Goal: Task Accomplishment & Management: Manage account settings

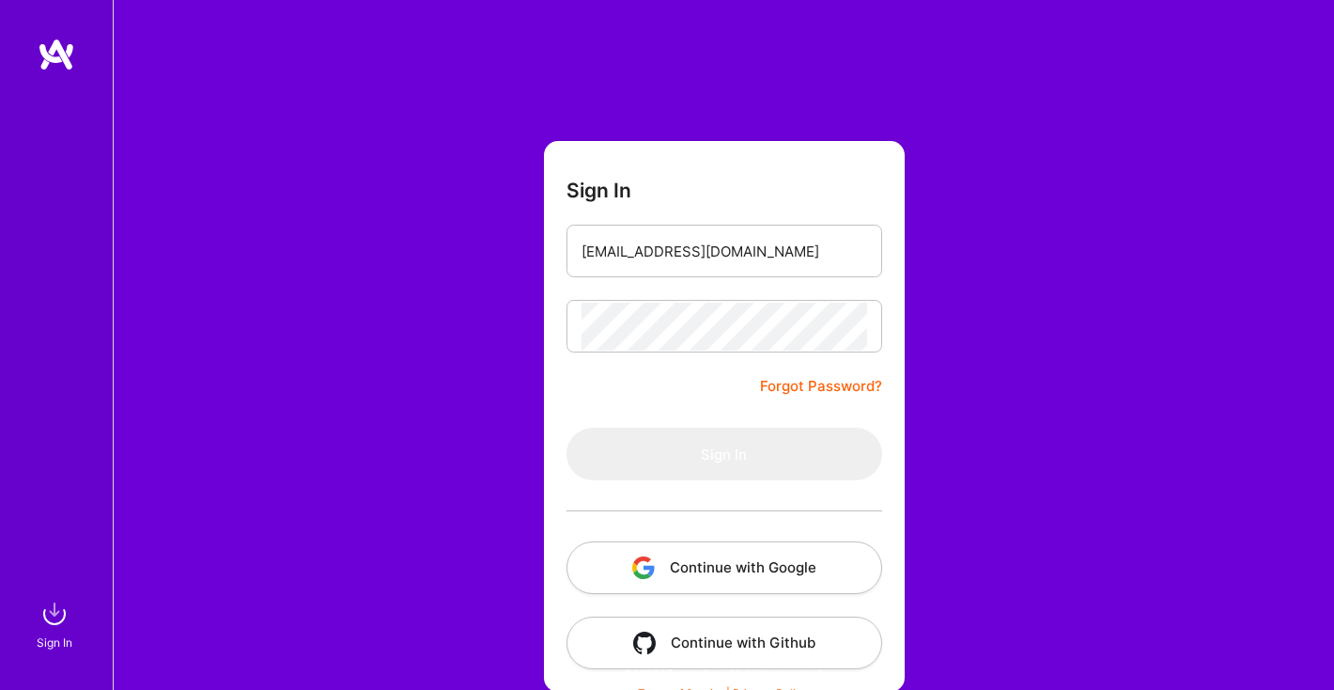
click at [682, 293] on form "Sign In amandagoodrick@gmail.com Forgot Password? Sign In Continue with Google …" at bounding box center [724, 416] width 361 height 550
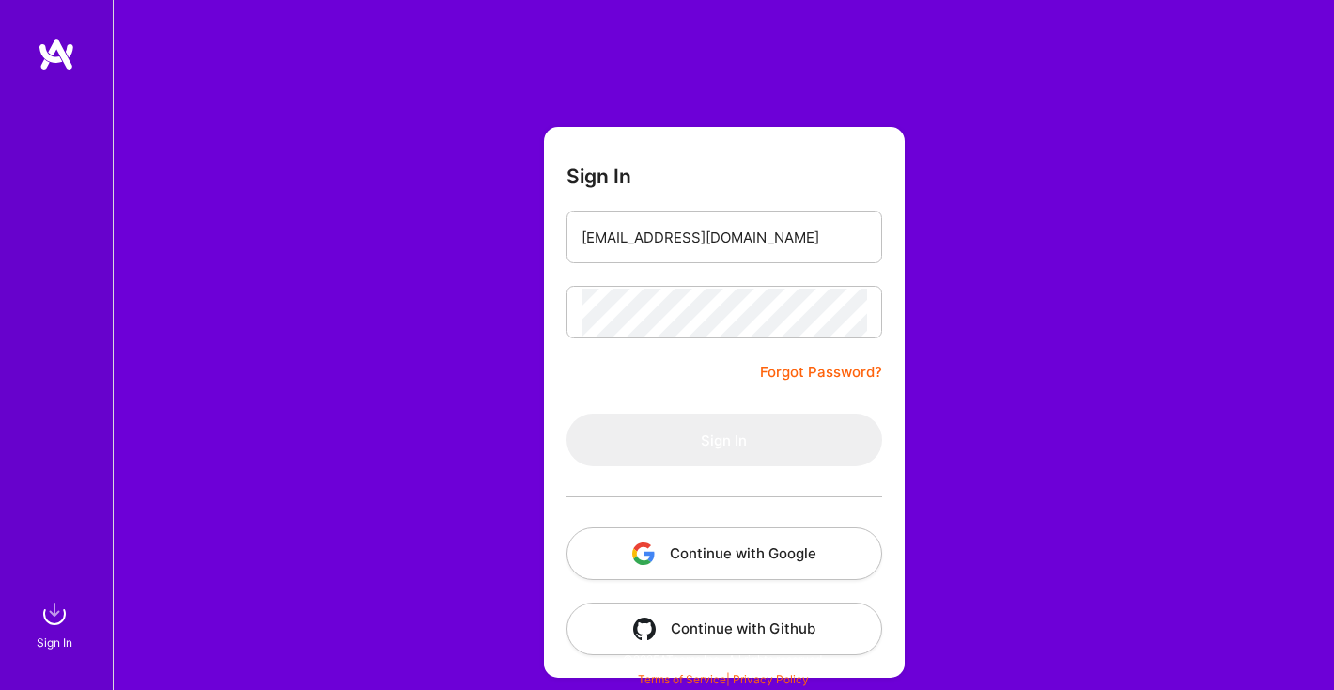
scroll to position [16, 0]
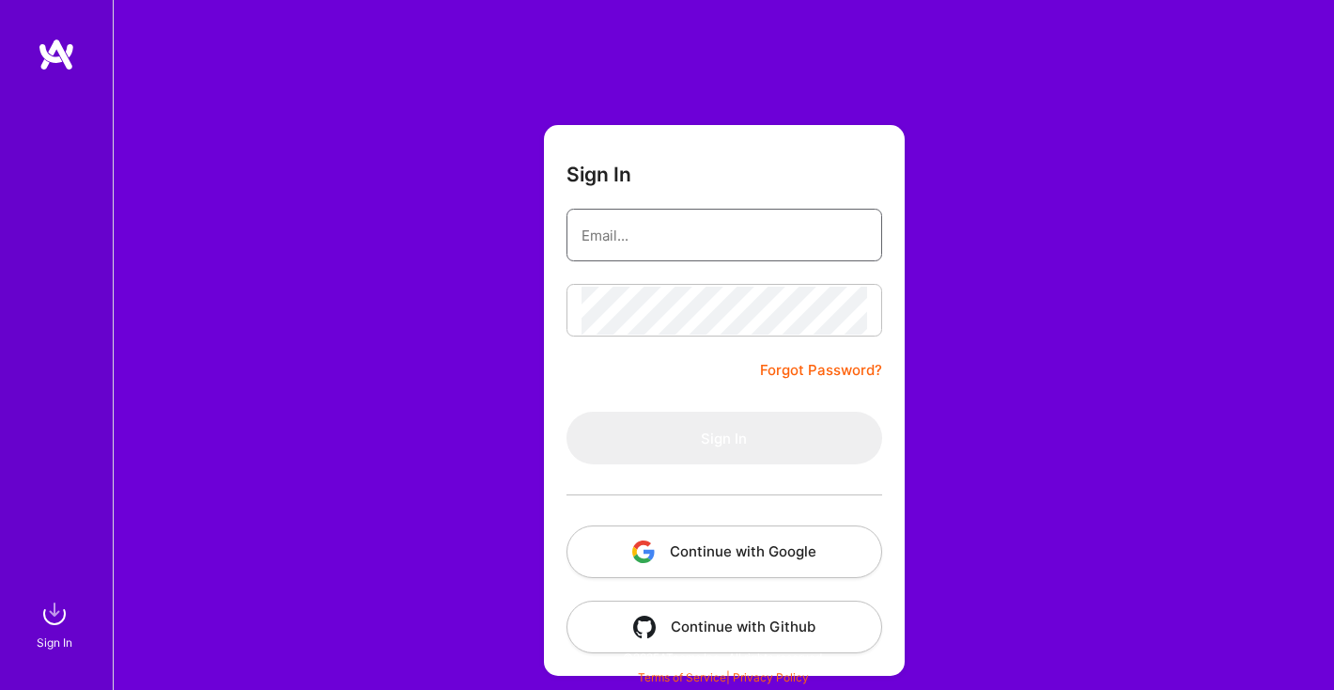
click at [643, 244] on input "email" at bounding box center [724, 235] width 286 height 48
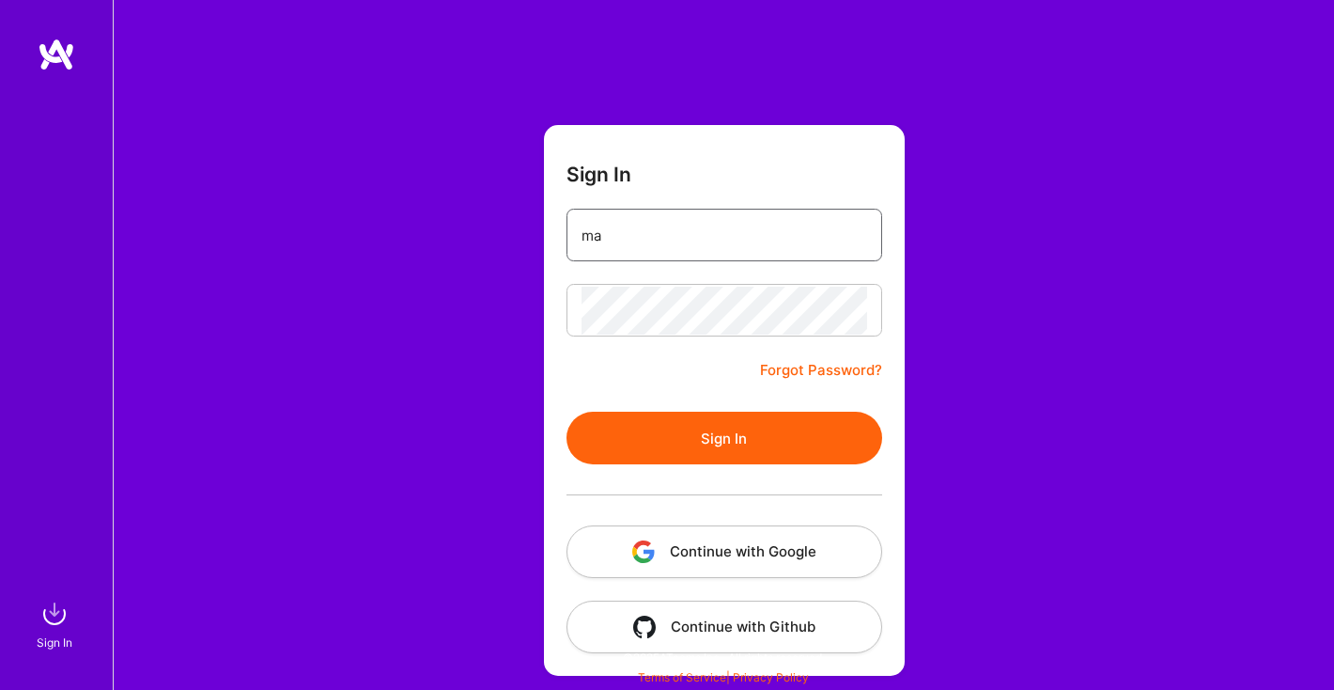
type input "m"
type input "amandagoodrick@gmail.com"
click at [712, 432] on button "Sign In" at bounding box center [724, 437] width 316 height 53
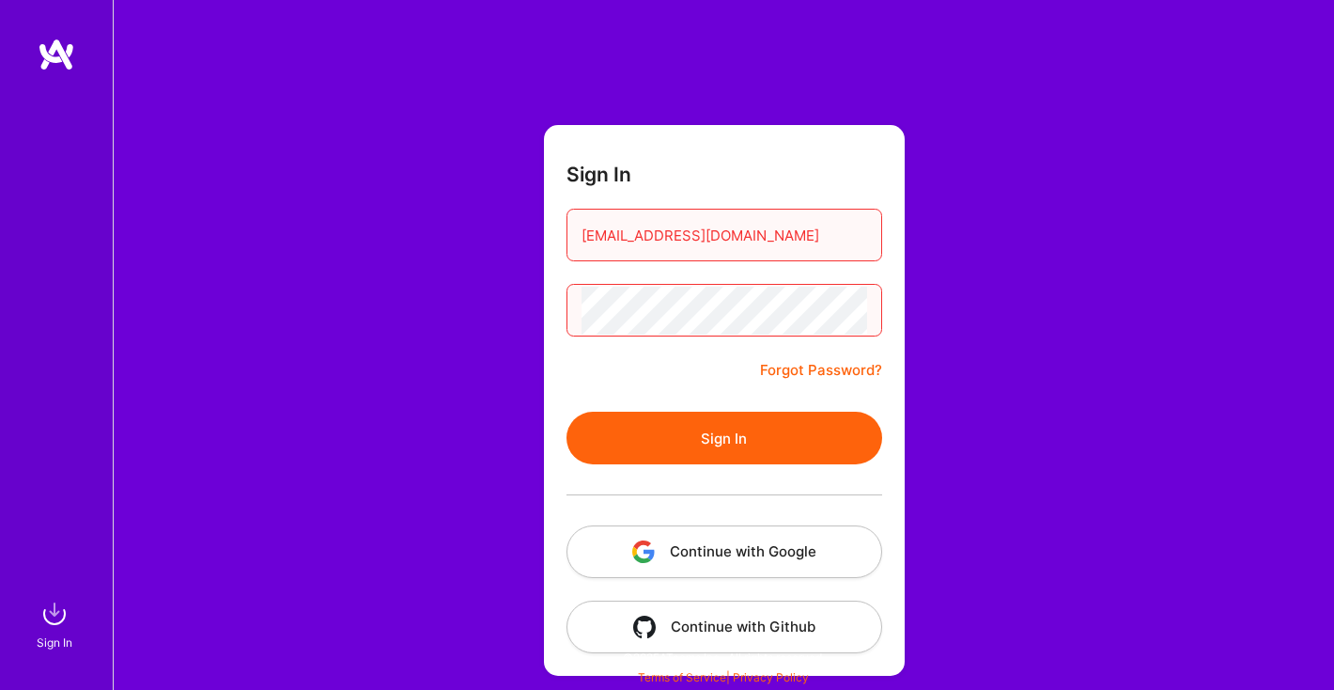
click at [566, 411] on button "Sign In" at bounding box center [724, 437] width 316 height 53
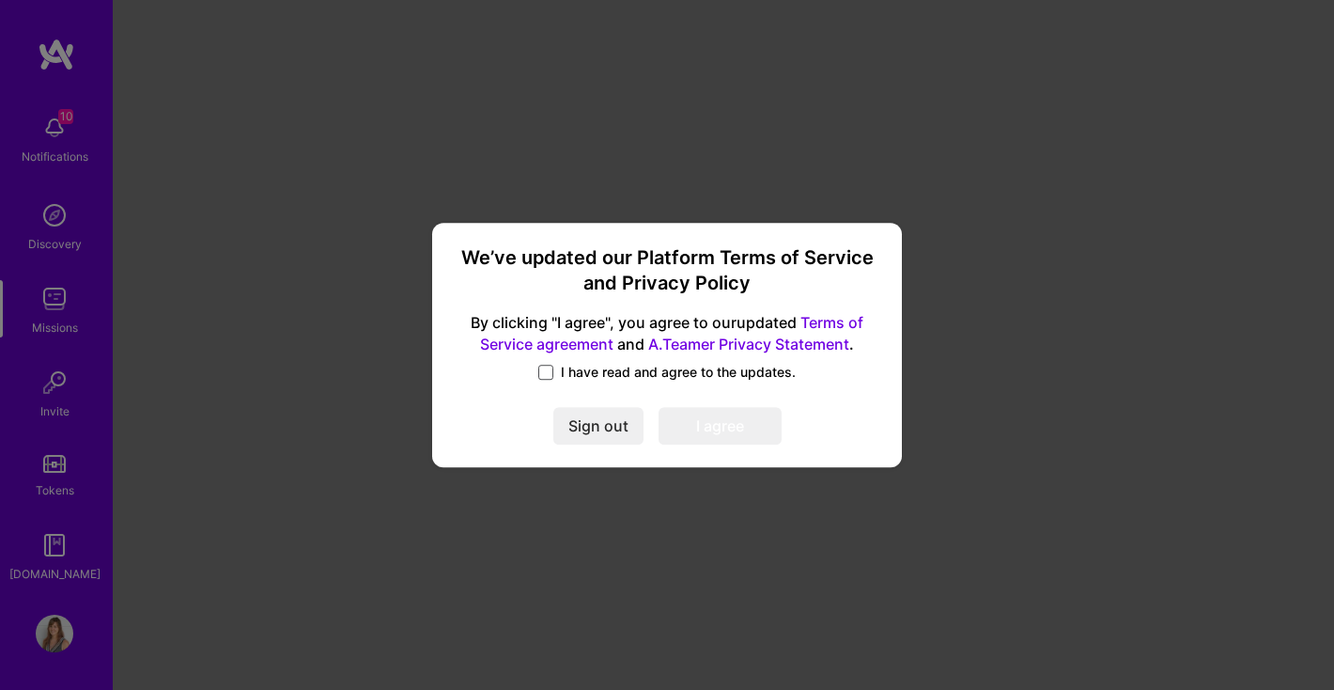
click at [544, 367] on span at bounding box center [545, 371] width 15 height 15
click at [0, 0] on input "I have read and agree to the updates." at bounding box center [0, 0] width 0 height 0
click at [727, 438] on button "I agree" at bounding box center [720, 426] width 123 height 38
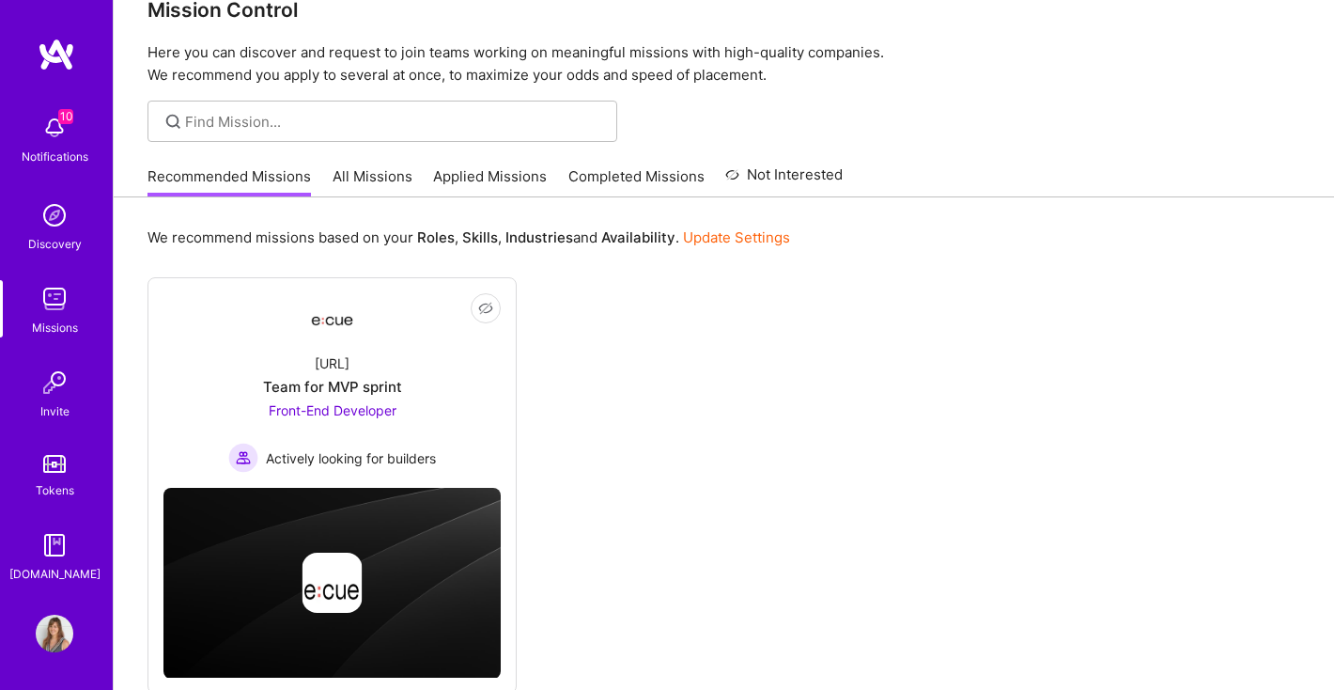
scroll to position [99, 0]
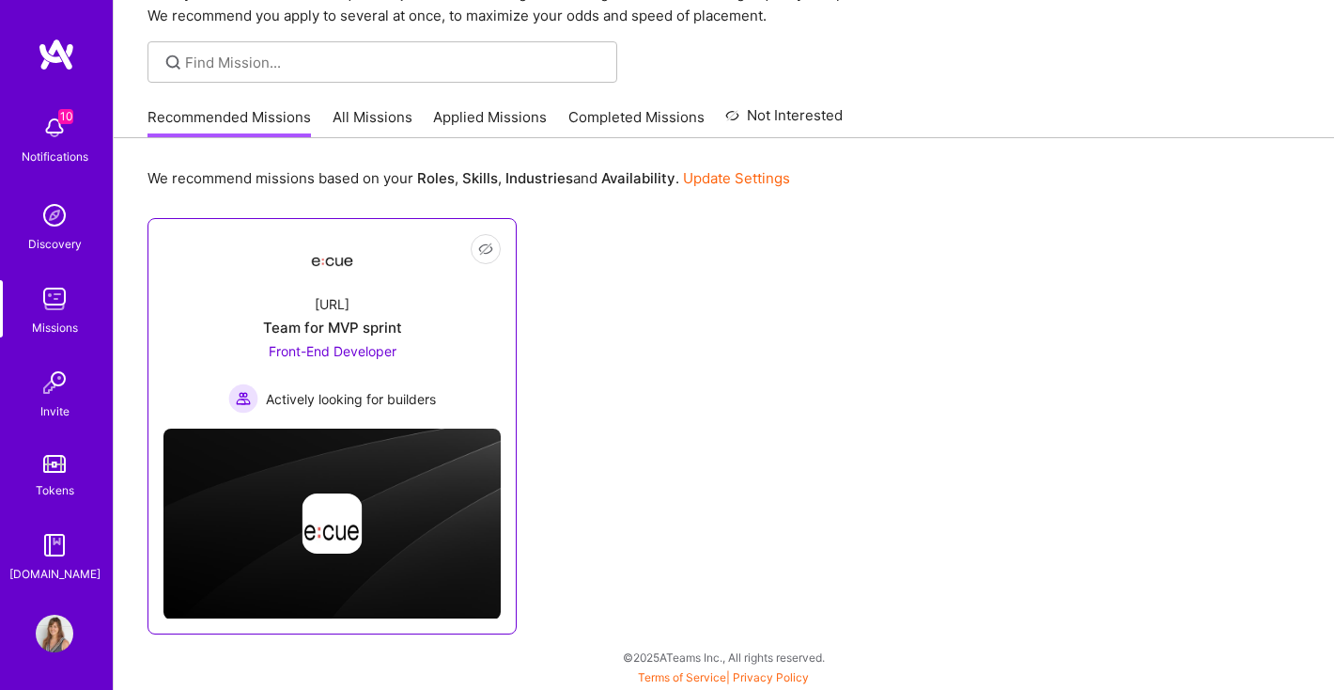
click at [354, 349] on span "Front-End Developer" at bounding box center [333, 351] width 128 height 16
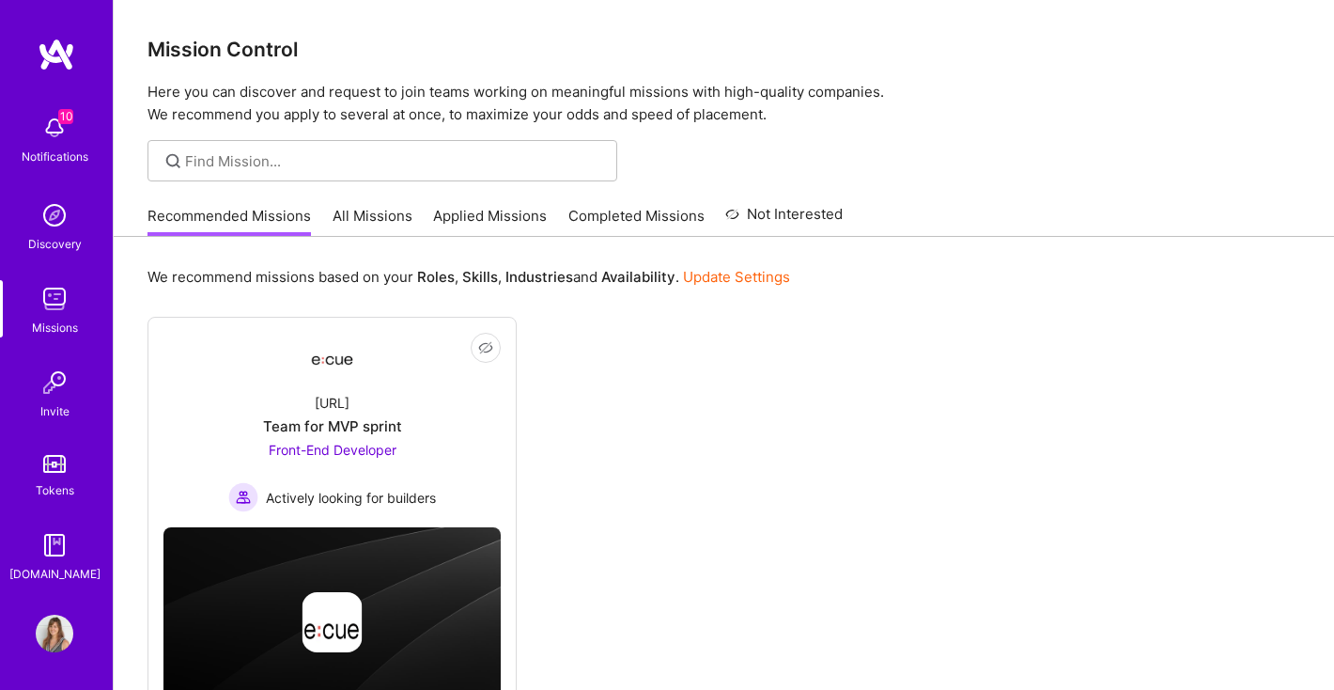
scroll to position [99, 0]
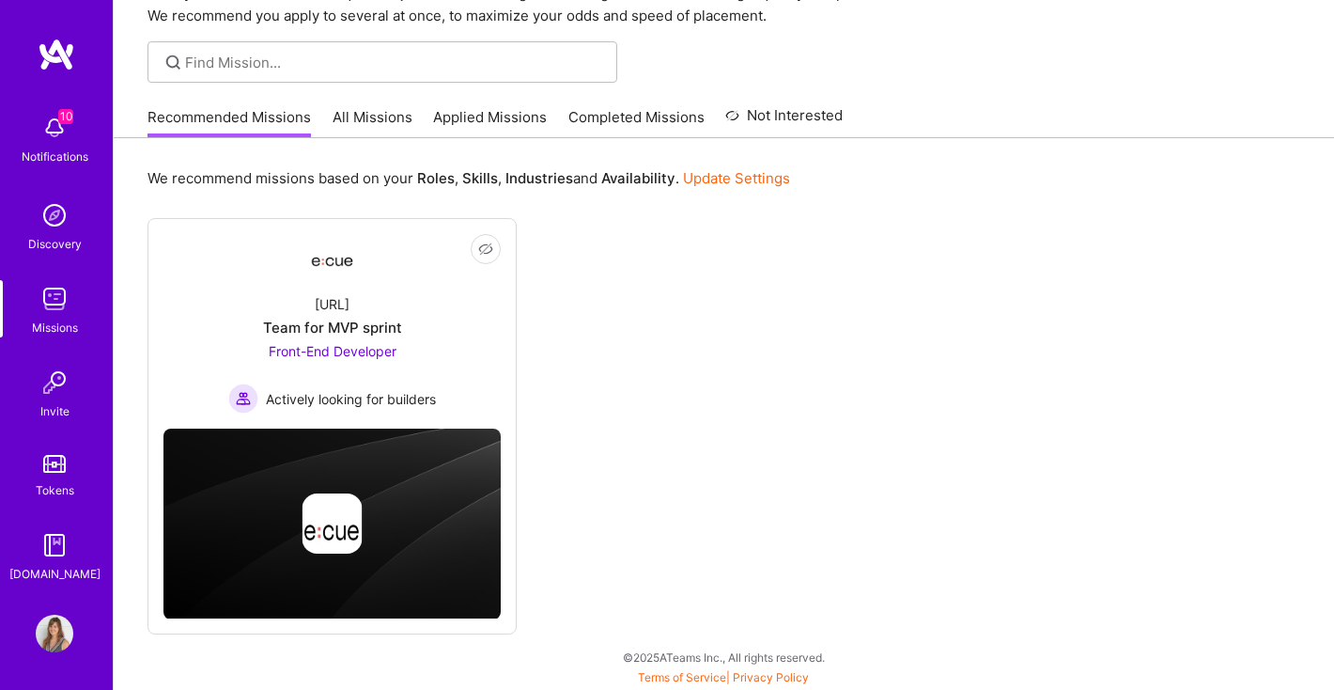
click at [369, 124] on link "All Missions" at bounding box center [373, 122] width 80 height 31
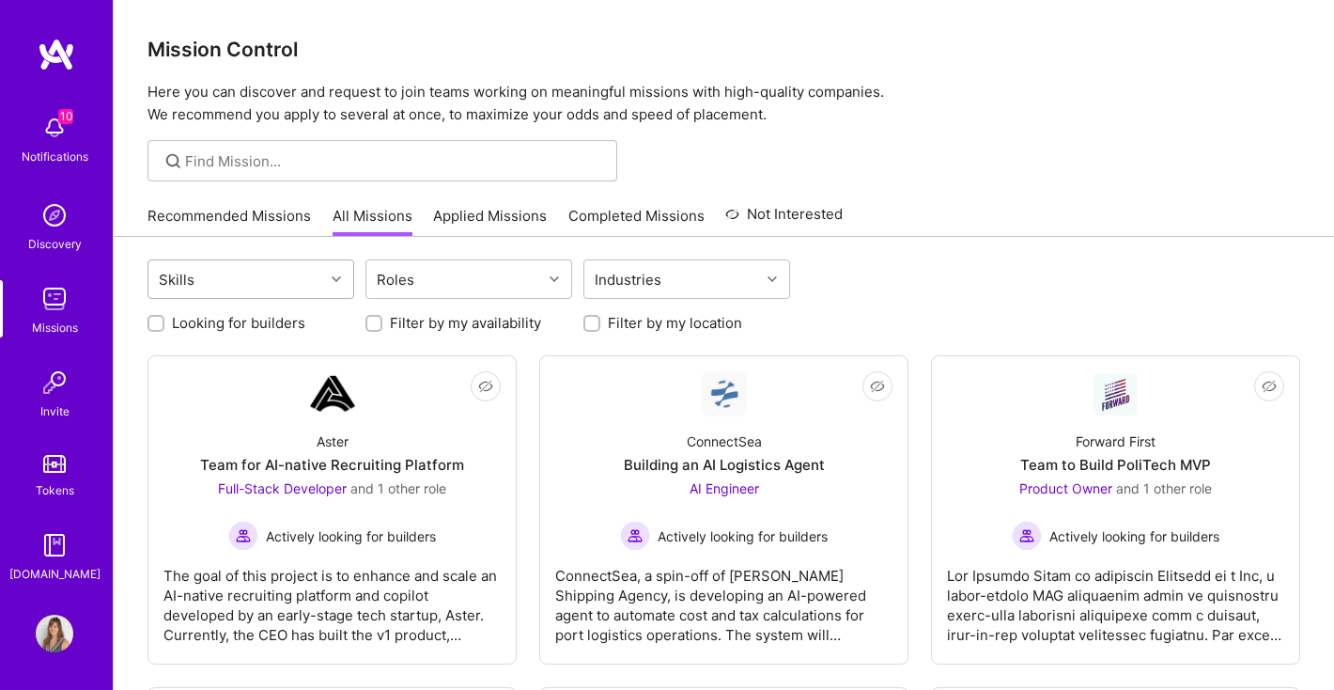
click at [314, 287] on div "Skills" at bounding box center [236, 279] width 176 height 38
type input "w"
type input "h"
type input "c"
type input "p"
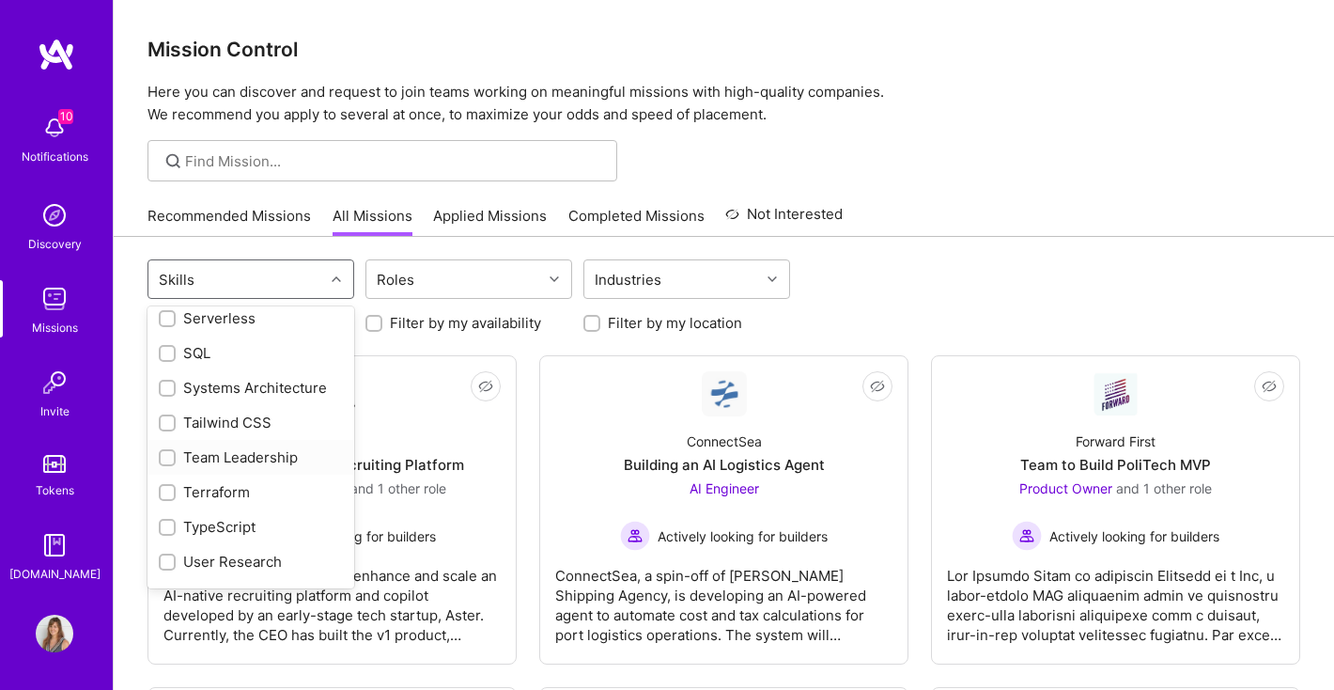
scroll to position [2316, 0]
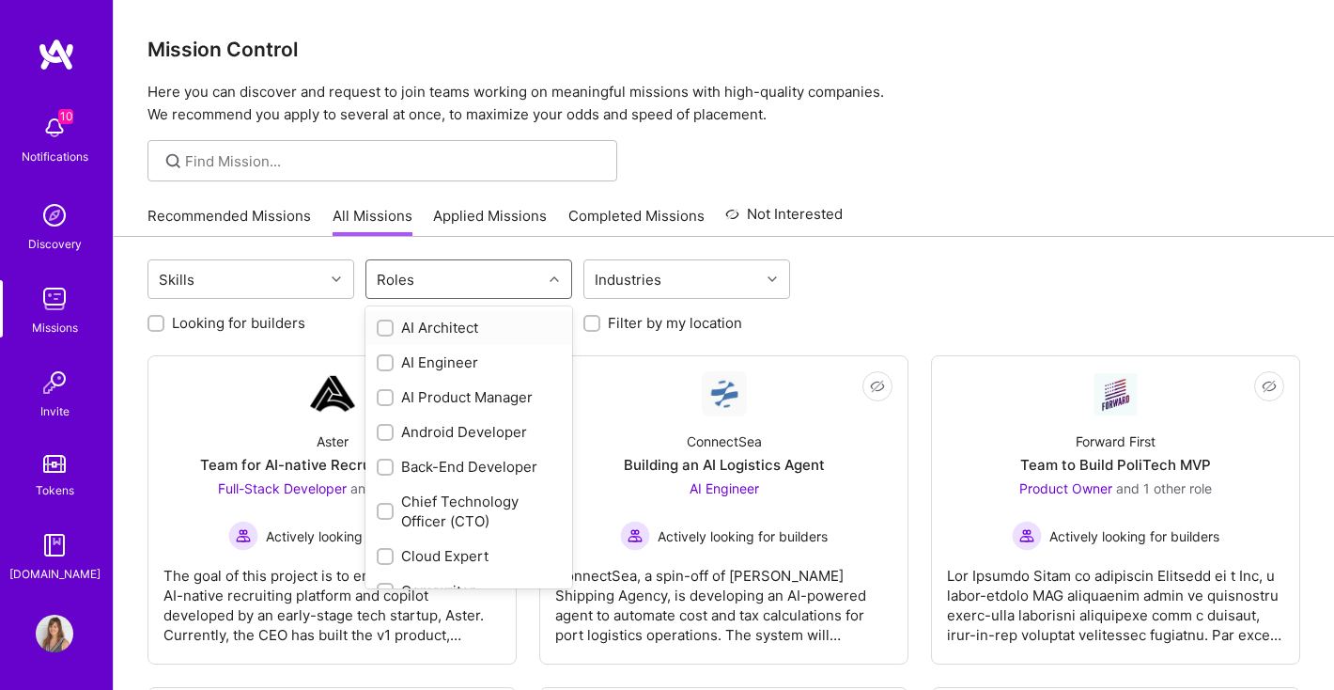
click at [449, 273] on div "Roles" at bounding box center [454, 279] width 176 height 38
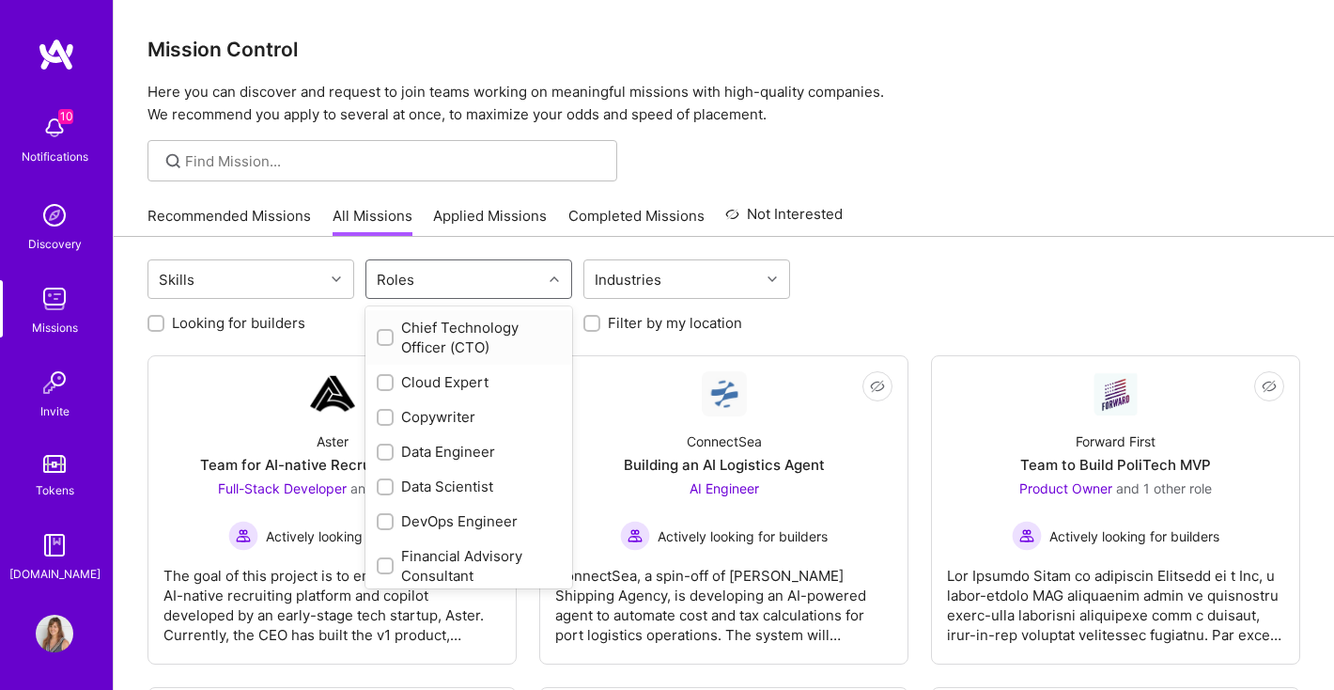
scroll to position [193, 0]
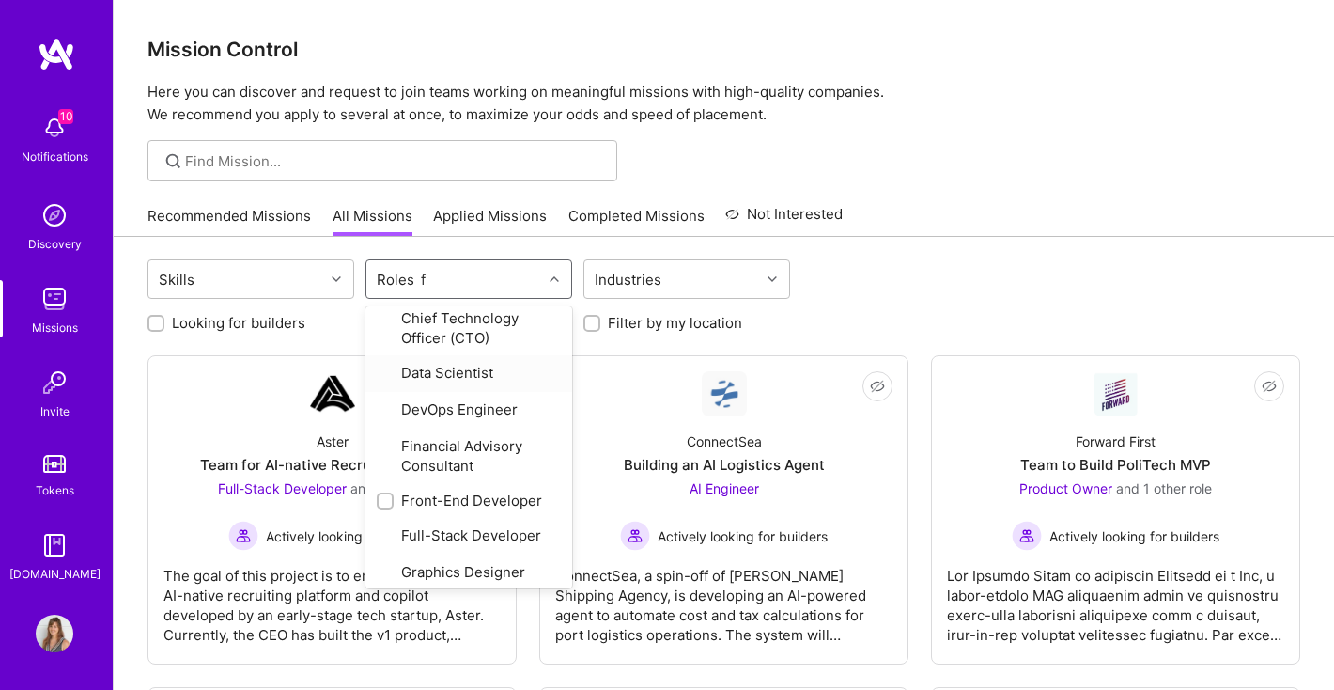
type input "fro"
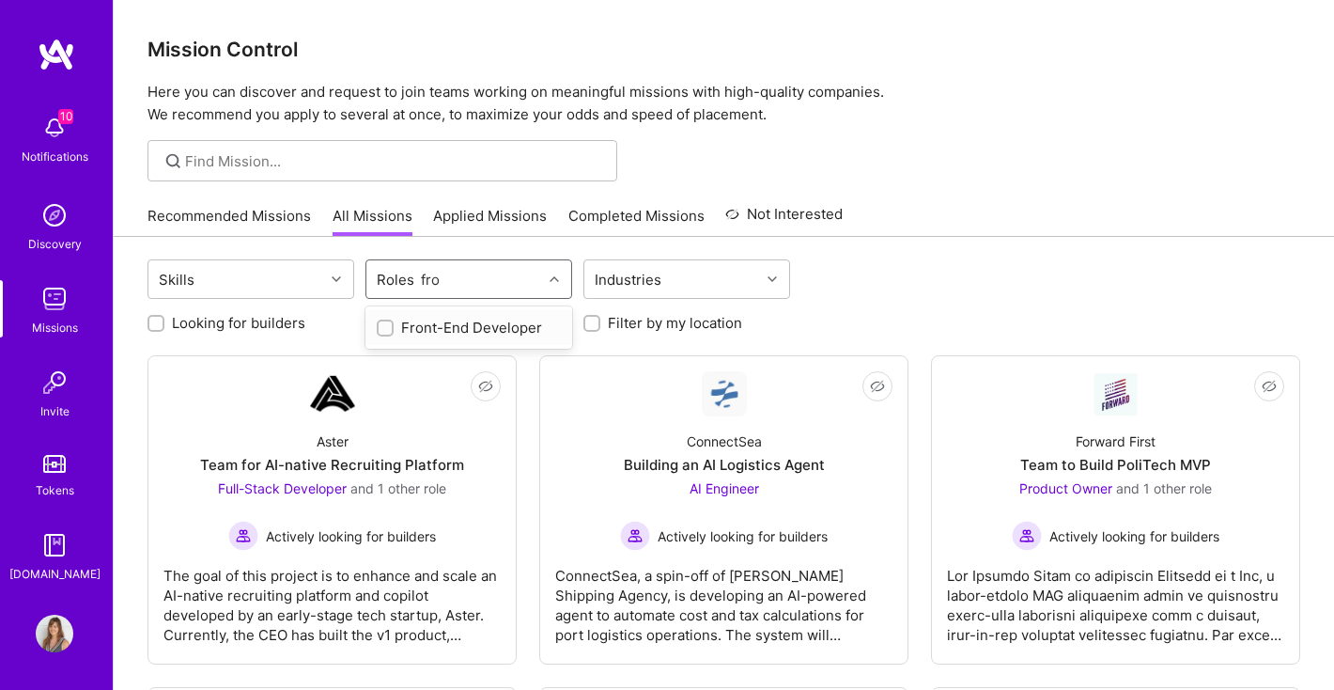
scroll to position [0, 0]
click at [385, 331] on input "checkbox" at bounding box center [386, 328] width 13 height 13
checkbox input "true"
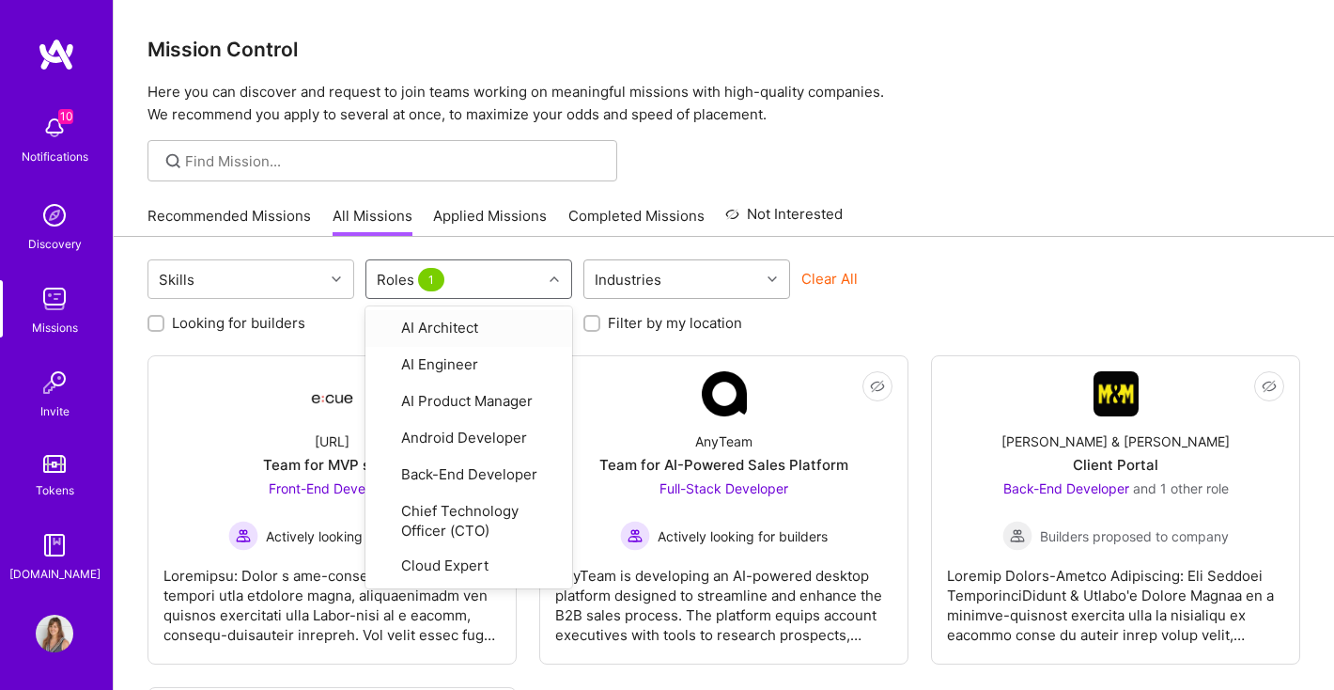
click at [709, 271] on div "Industries" at bounding box center [672, 279] width 176 height 38
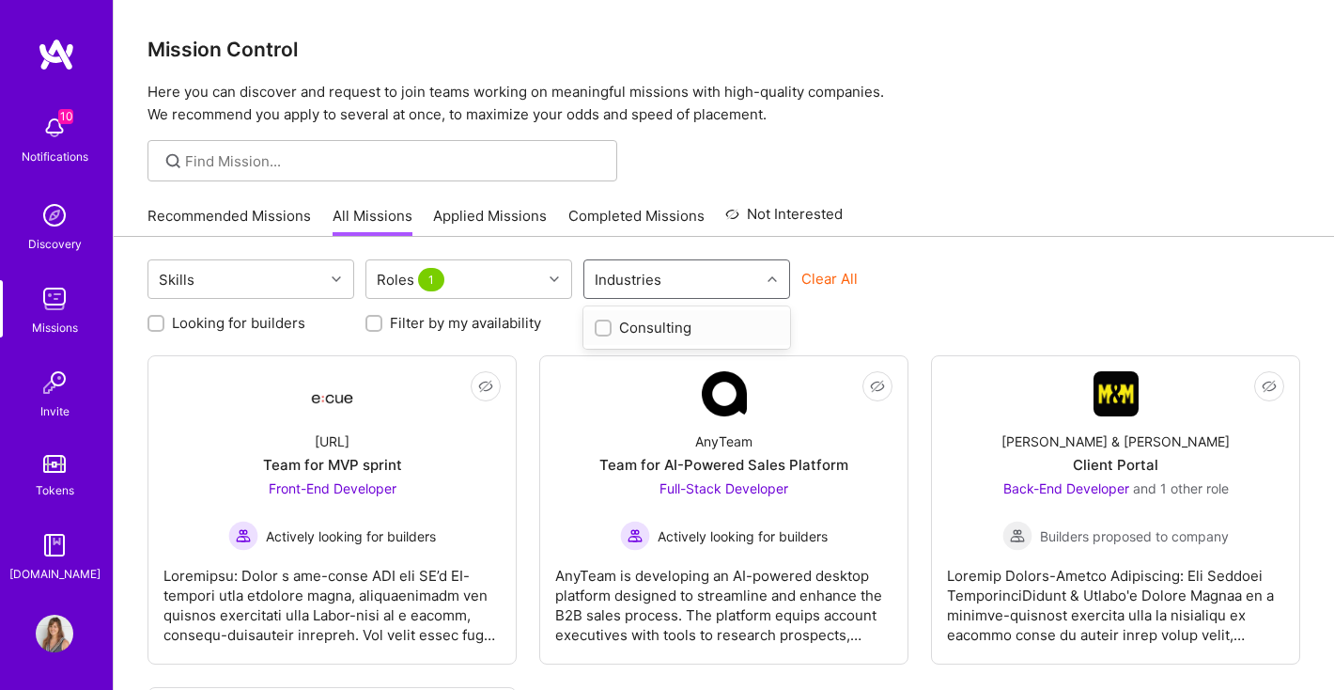
click at [936, 234] on div "Recommended Missions All Missions Applied Missions Completed Missions Not Inter…" at bounding box center [723, 215] width 1153 height 40
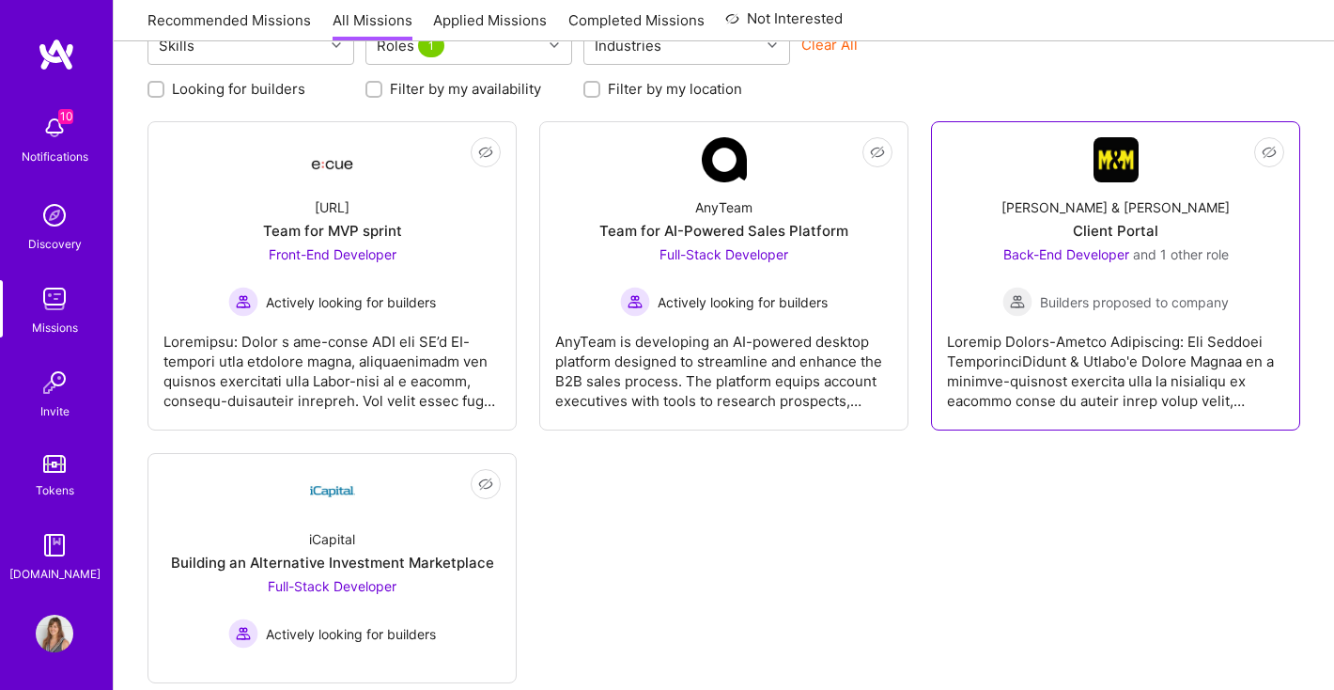
scroll to position [272, 0]
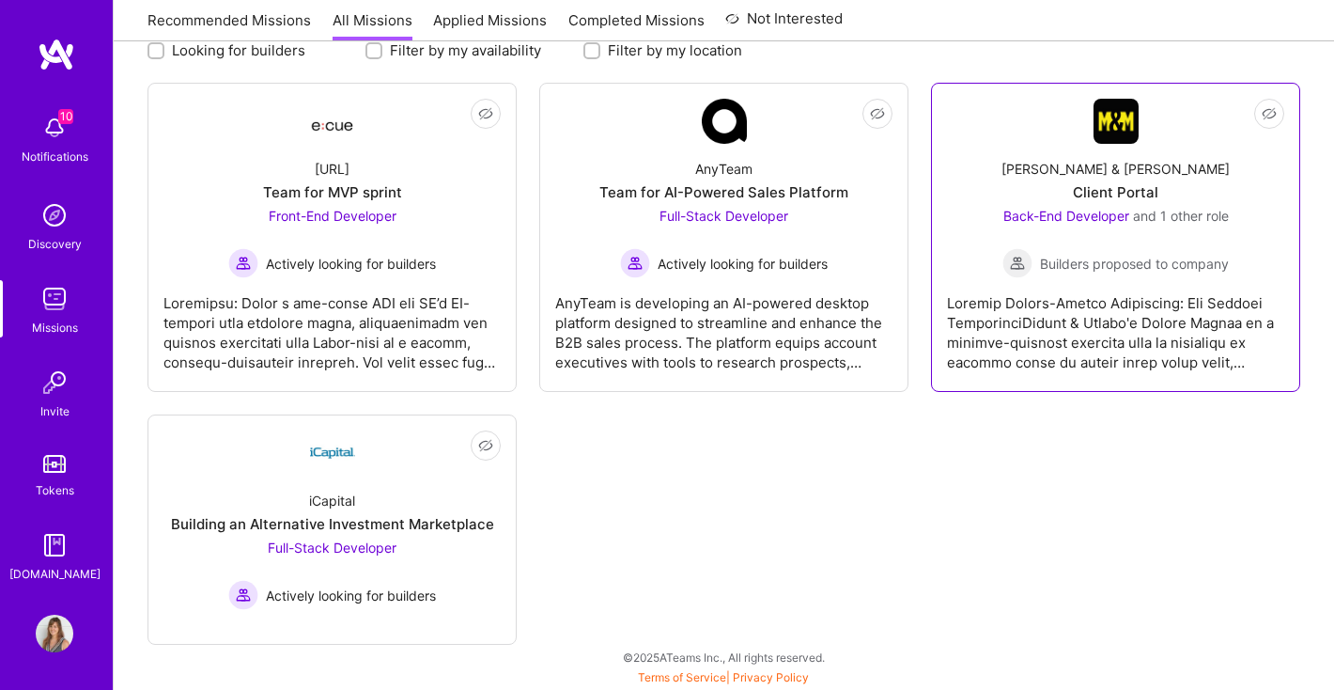
click at [1050, 328] on div at bounding box center [1115, 325] width 337 height 94
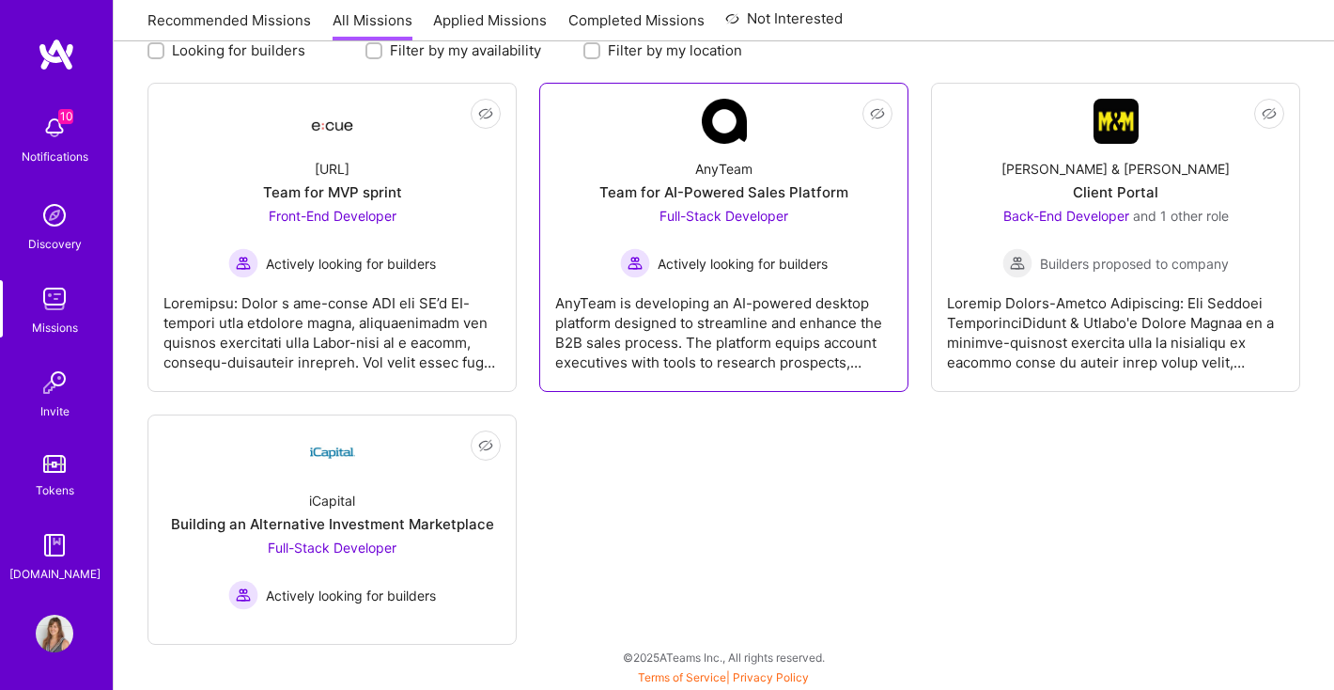
scroll to position [0, 0]
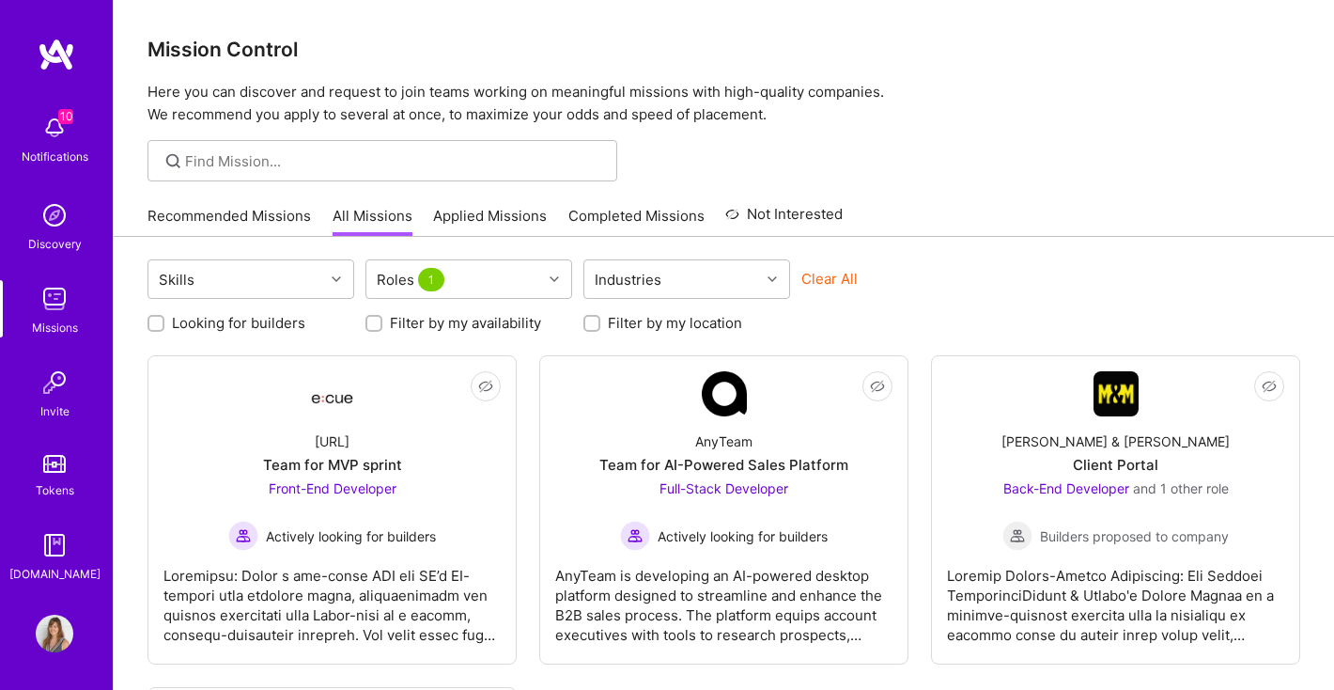
click at [340, 218] on link "All Missions" at bounding box center [373, 221] width 80 height 31
click at [483, 278] on div "Roles 1" at bounding box center [454, 279] width 176 height 38
click at [502, 293] on div "Roles 1" at bounding box center [454, 279] width 176 height 38
click at [478, 275] on div "Roles 1" at bounding box center [454, 279] width 176 height 38
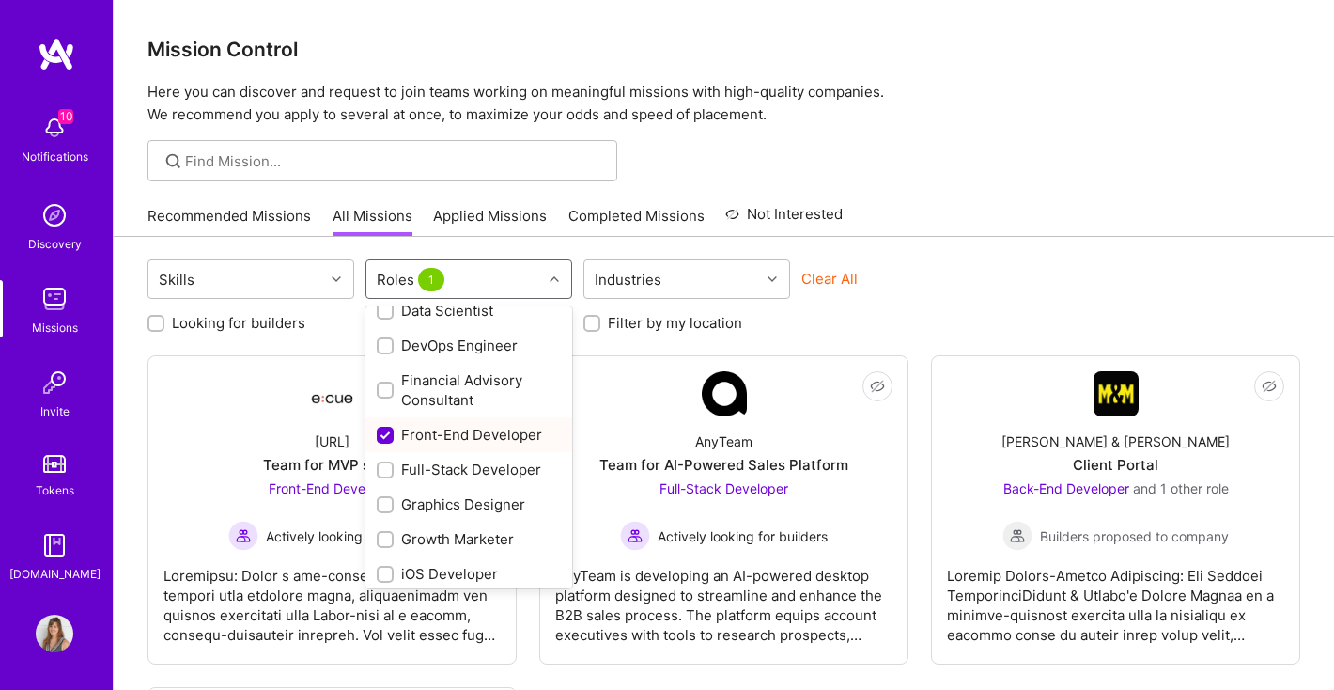
scroll to position [351, 0]
click at [382, 436] on input "checkbox" at bounding box center [387, 434] width 17 height 17
checkbox input "false"
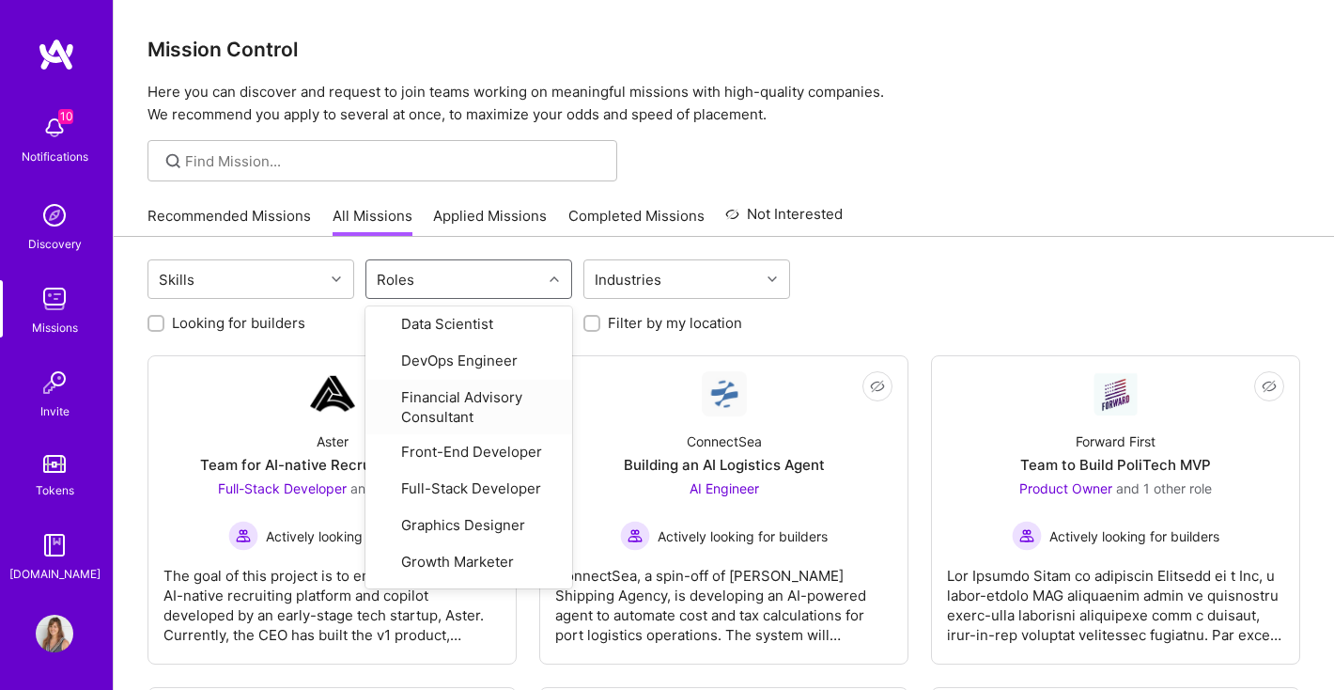
click at [757, 153] on div at bounding box center [724, 160] width 1220 height 41
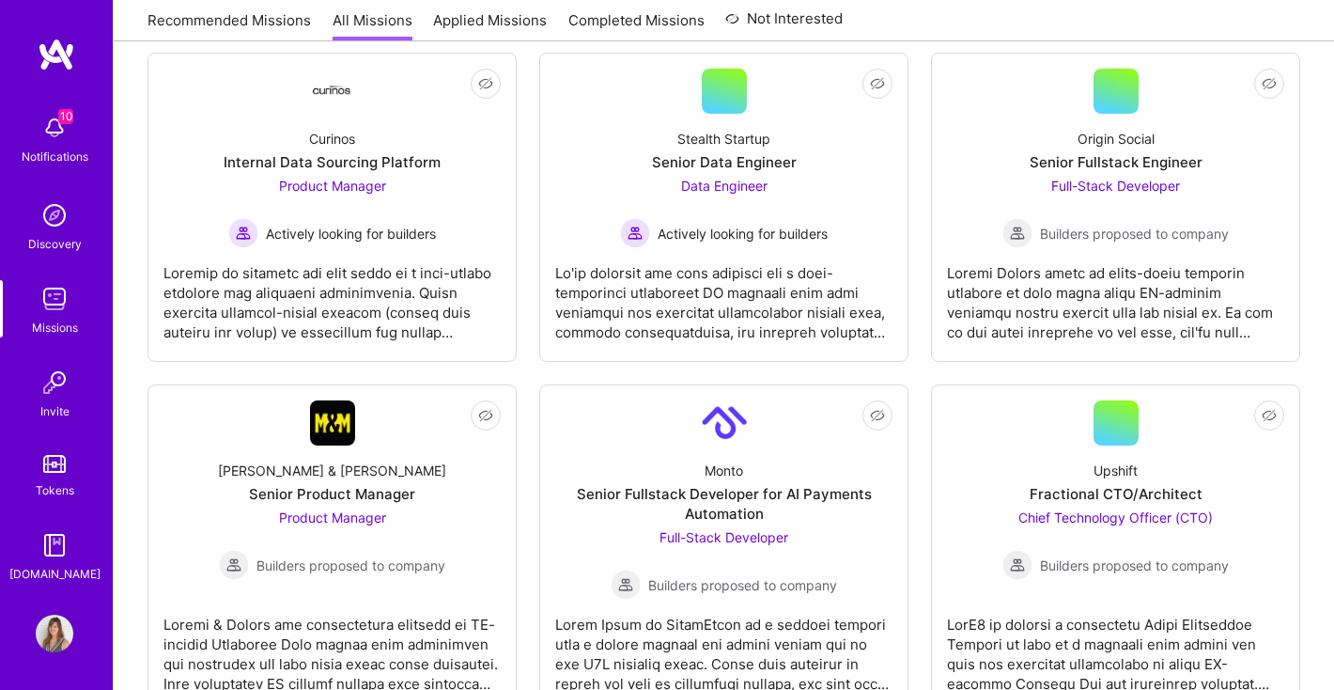
scroll to position [0, 0]
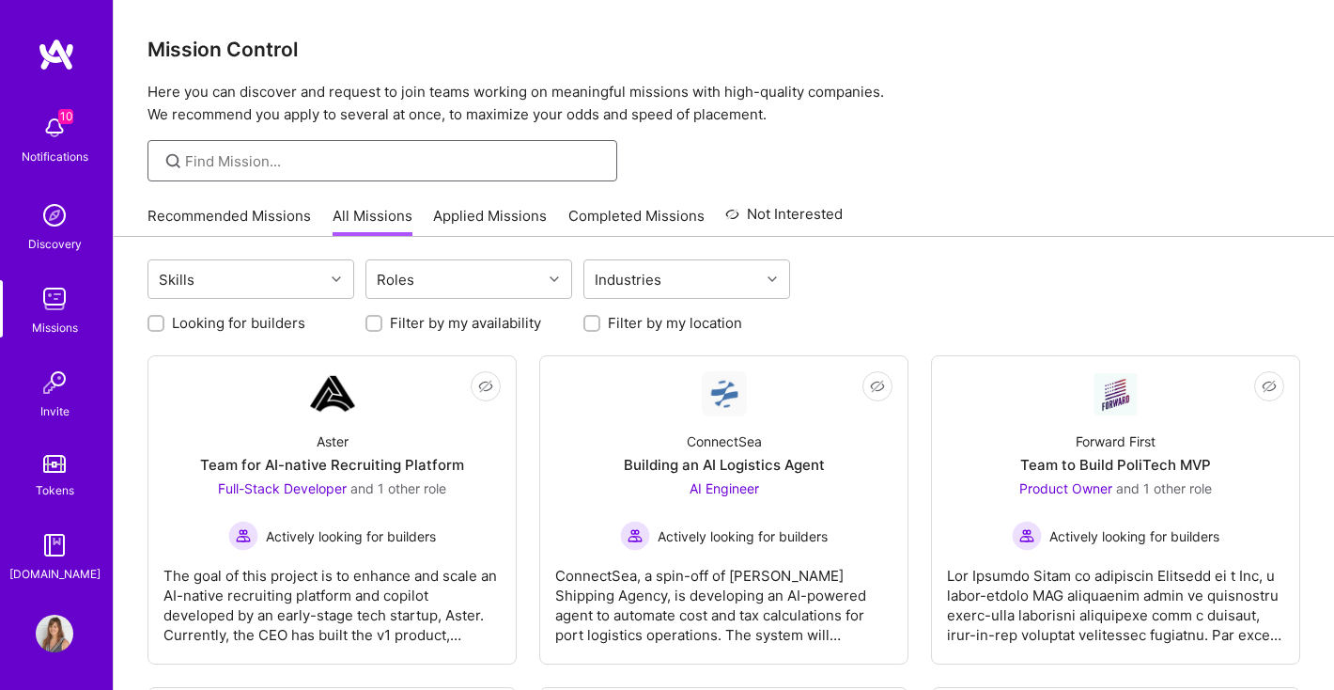
click at [295, 157] on input at bounding box center [394, 161] width 418 height 20
type input "Wordpres"
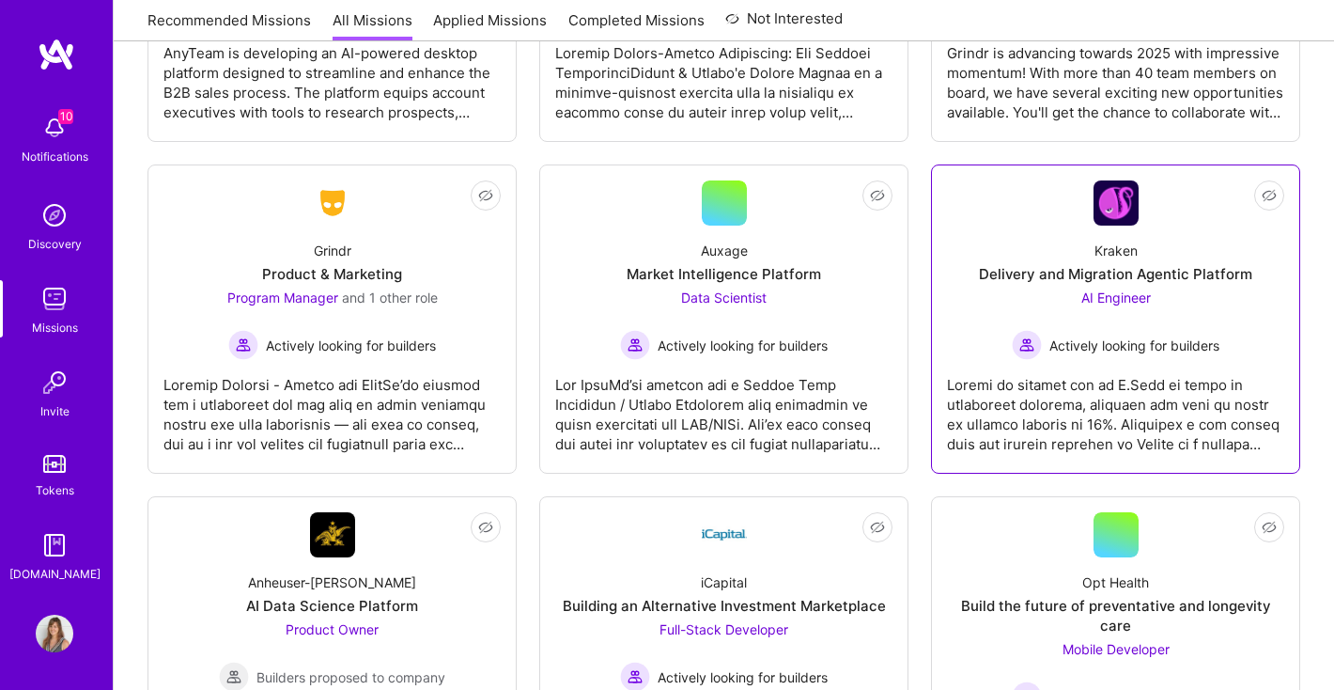
scroll to position [5704, 0]
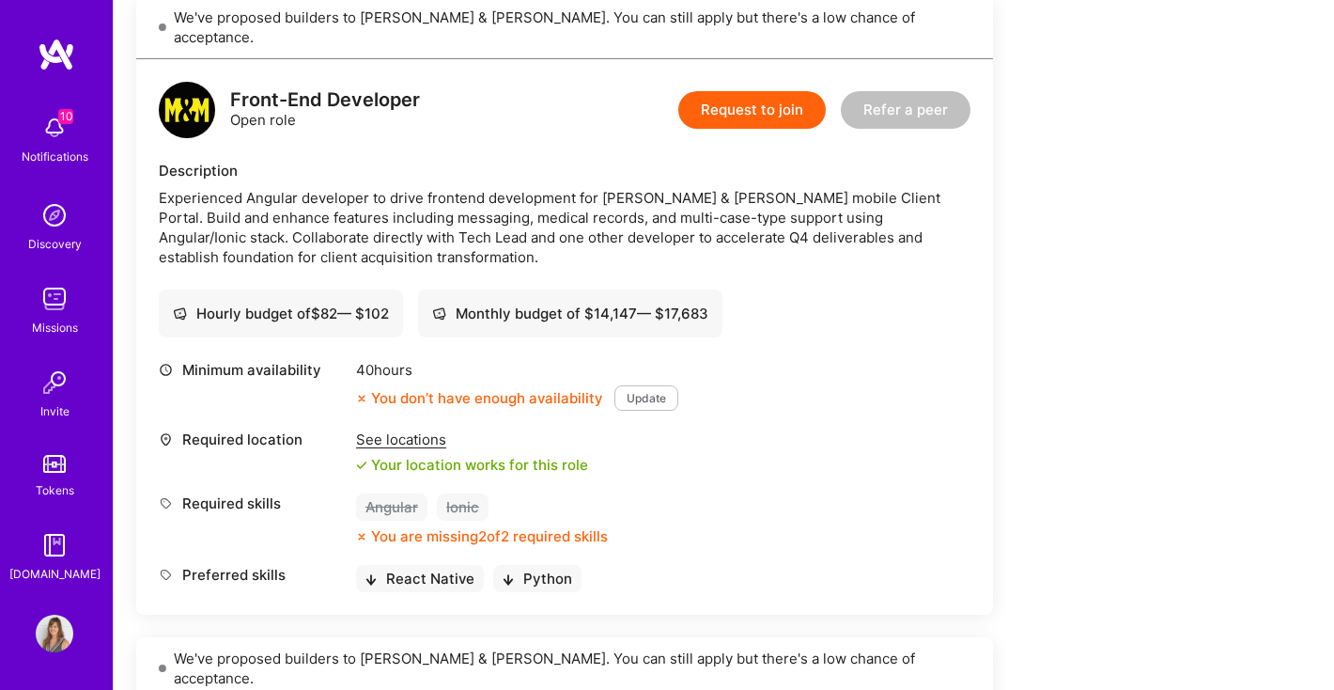
scroll to position [442, 0]
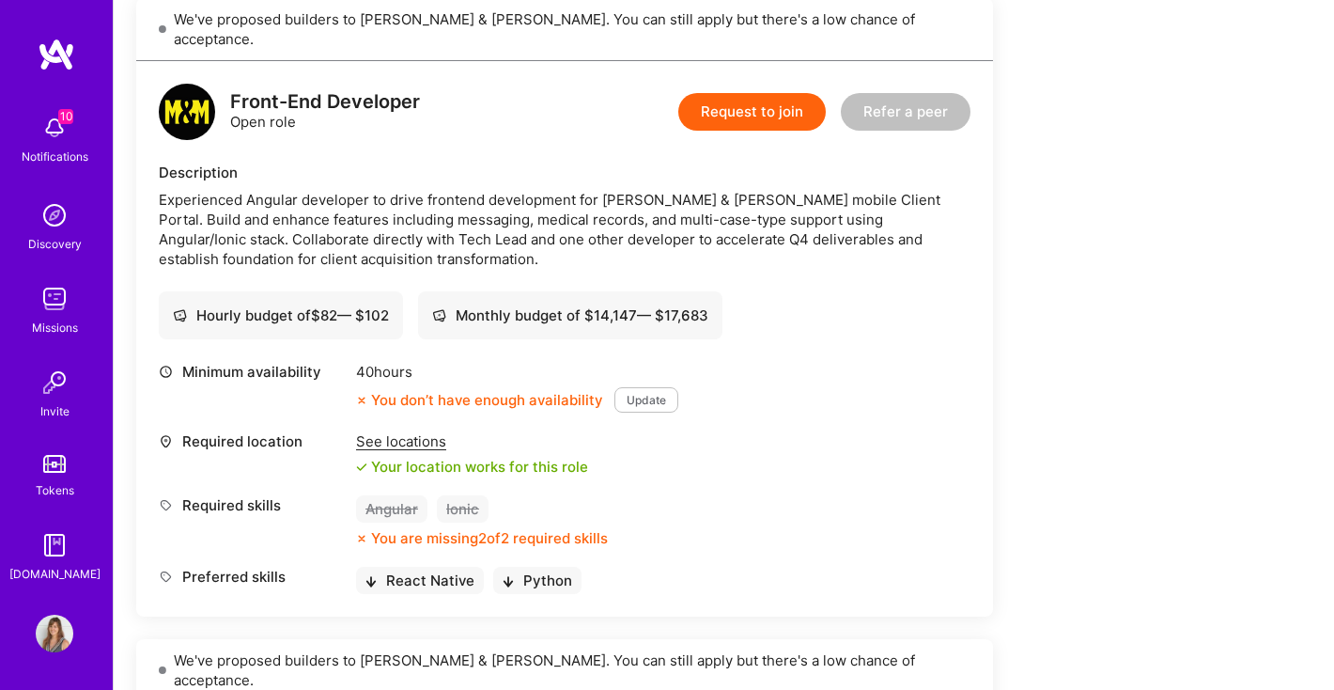
click at [71, 124] on img at bounding box center [55, 128] width 38 height 38
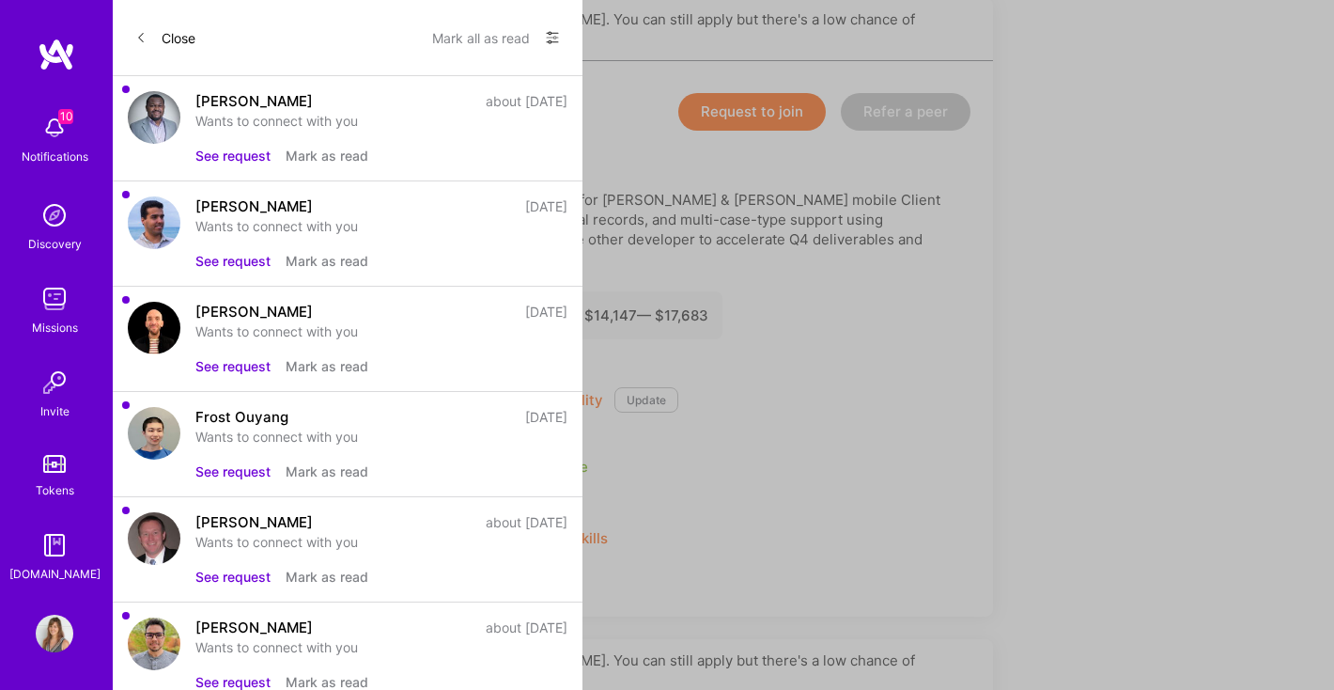
click at [241, 152] on button "See request" at bounding box center [232, 156] width 75 height 20
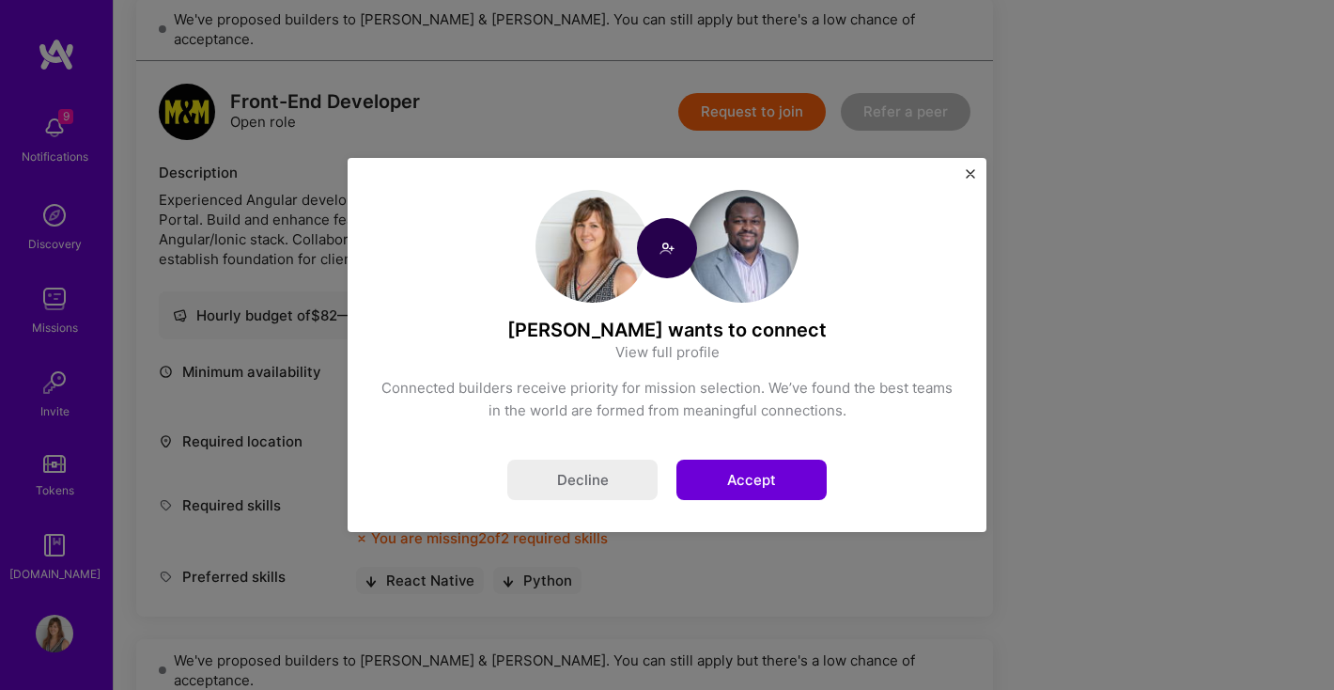
click at [772, 483] on button "Accept" at bounding box center [751, 479] width 150 height 40
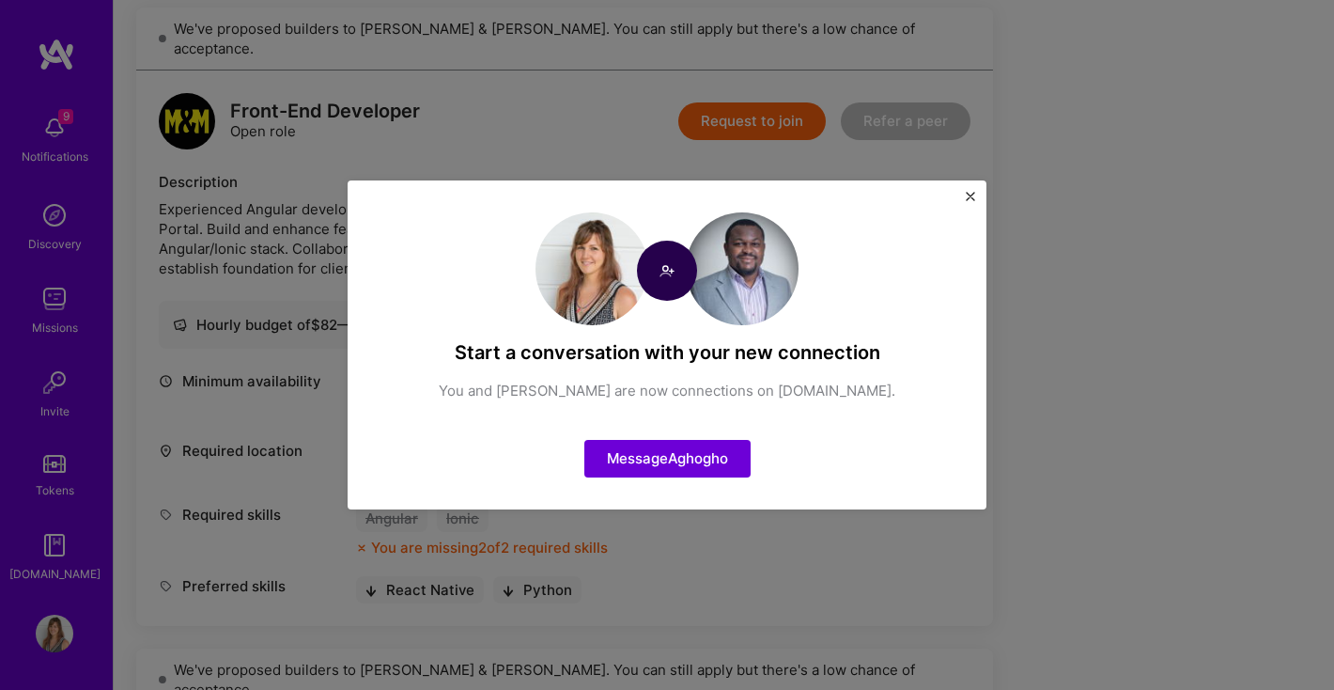
scroll to position [427, 0]
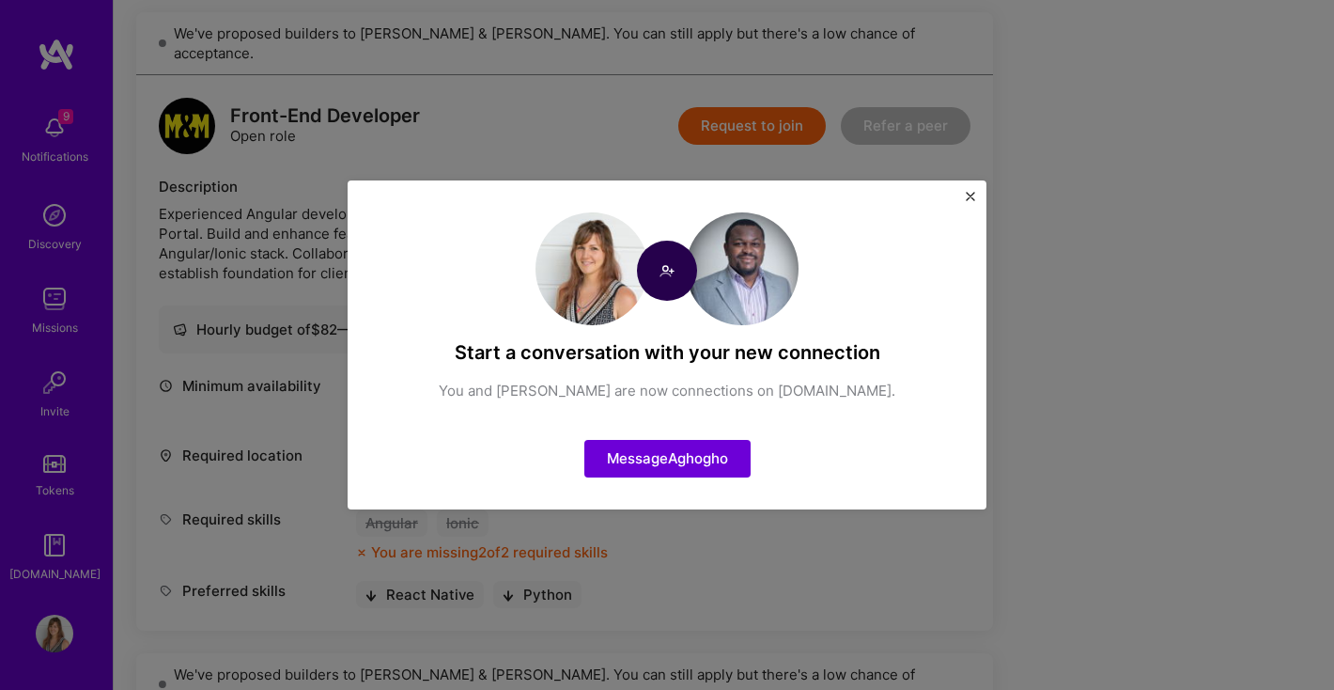
click at [83, 149] on div "Start a conversation with your new connection You and [PERSON_NAME] are now con…" at bounding box center [667, 345] width 1334 height 690
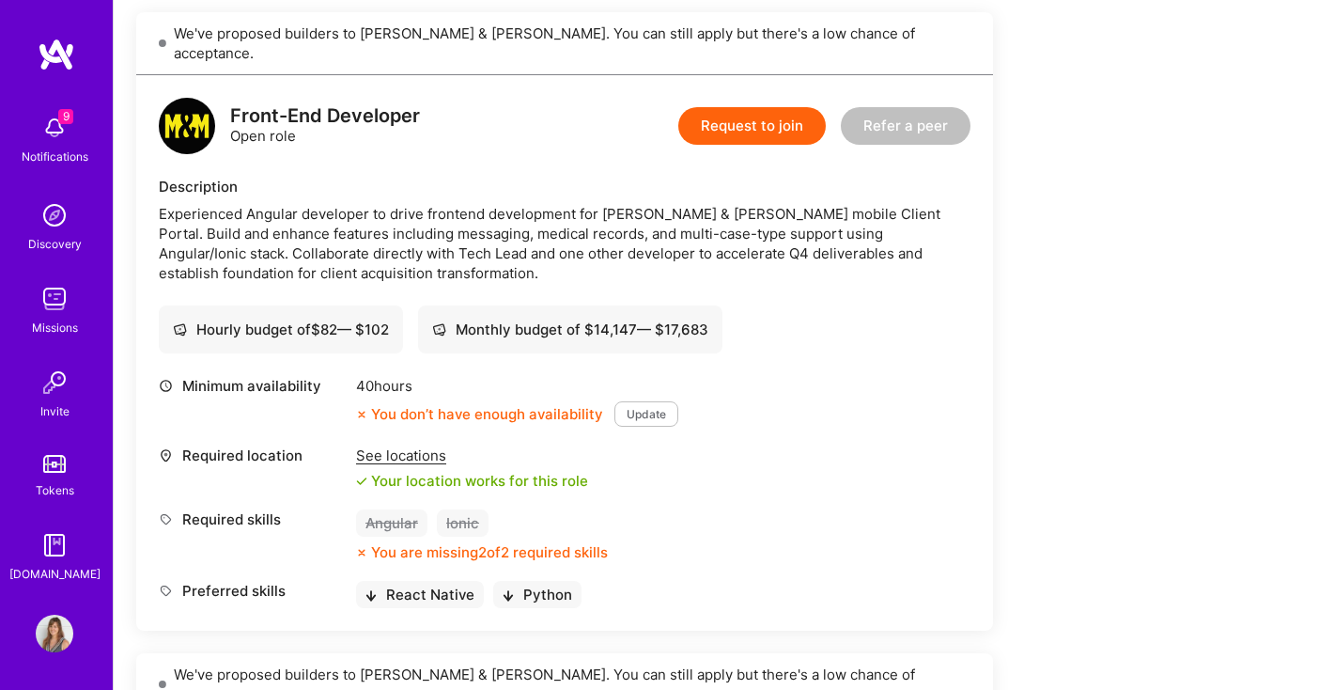
click at [61, 133] on img at bounding box center [55, 128] width 38 height 38
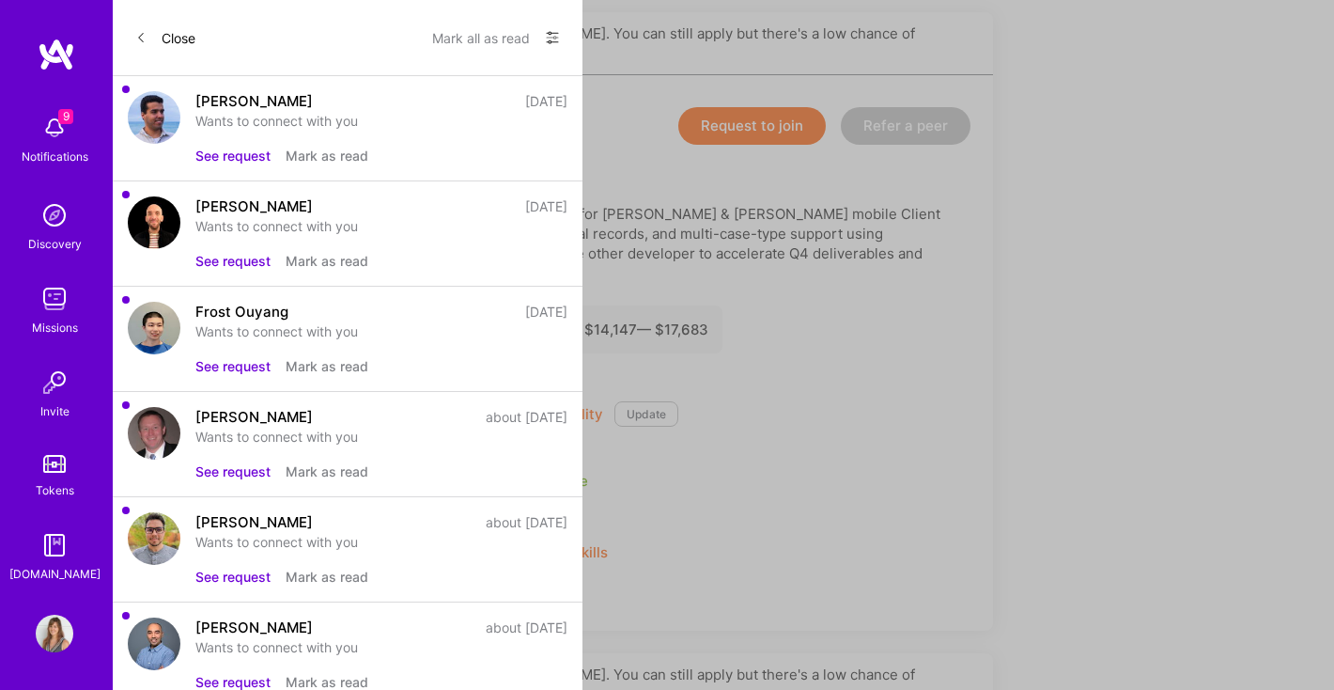
click at [225, 258] on button "See request" at bounding box center [232, 261] width 75 height 20
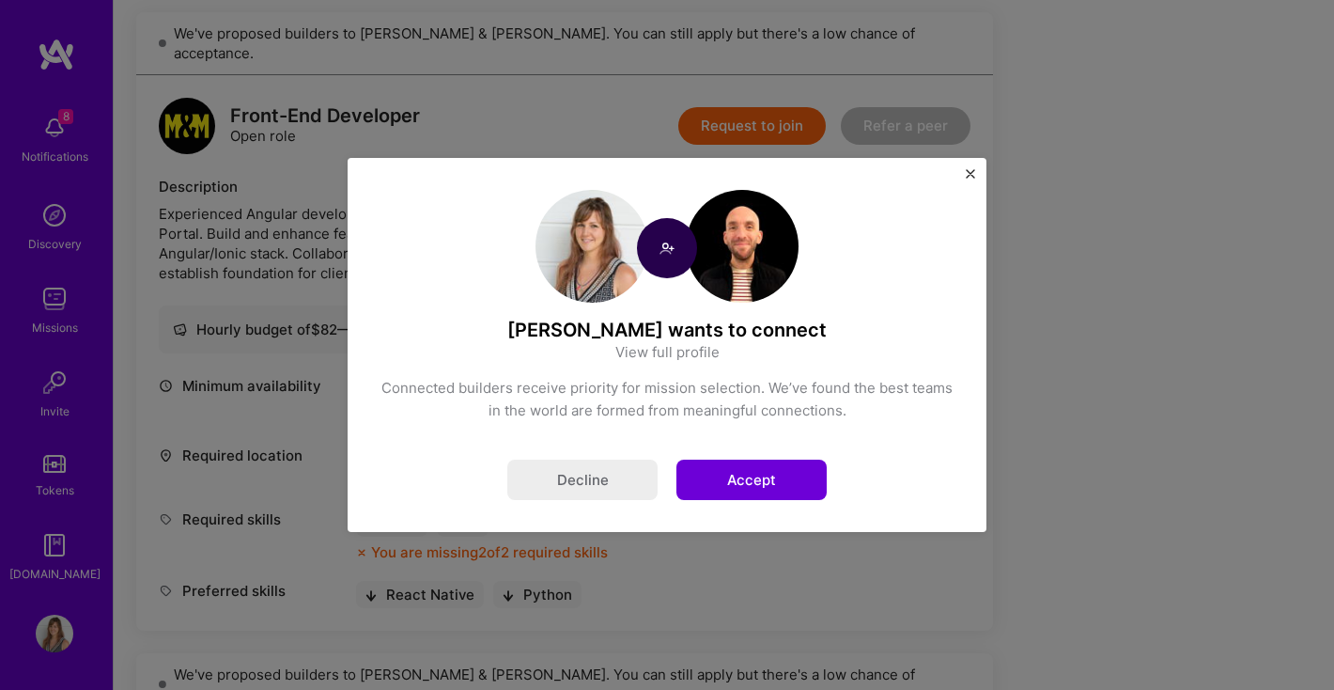
click at [64, 118] on div "[PERSON_NAME] wants to connect View full profile Connected builders receive pri…" at bounding box center [667, 345] width 1334 height 690
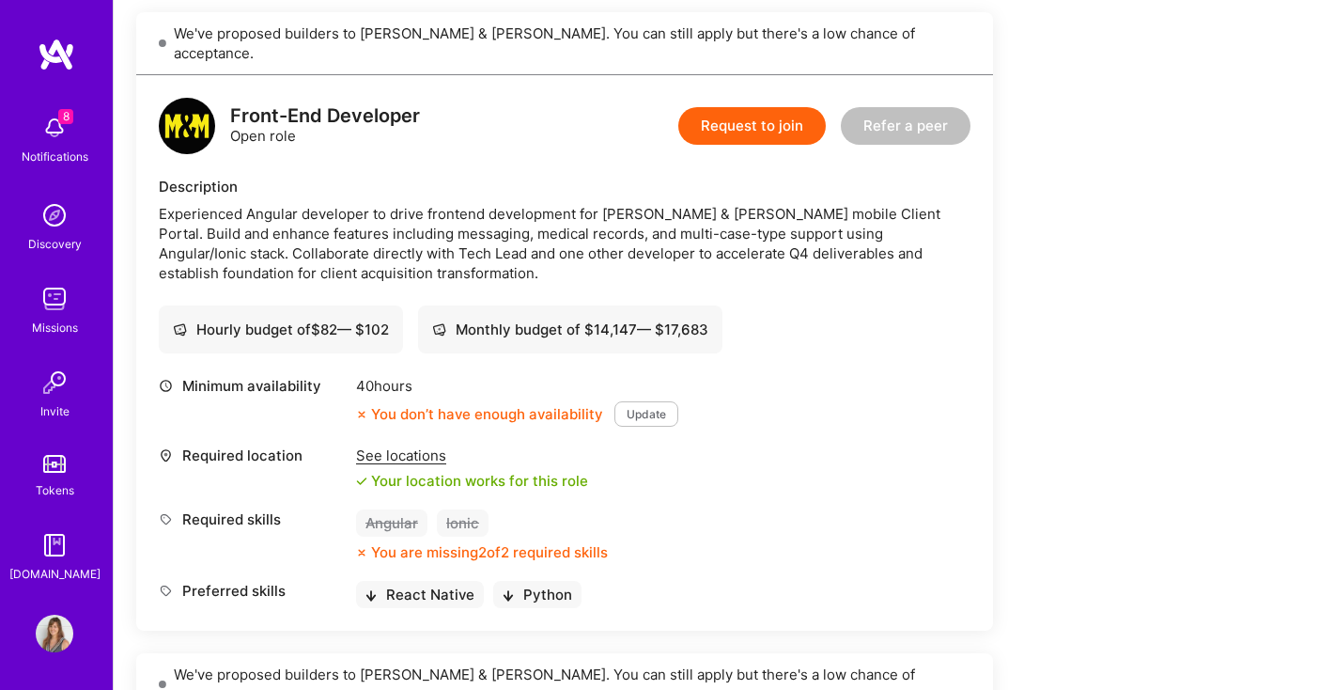
click at [64, 139] on img at bounding box center [55, 128] width 38 height 38
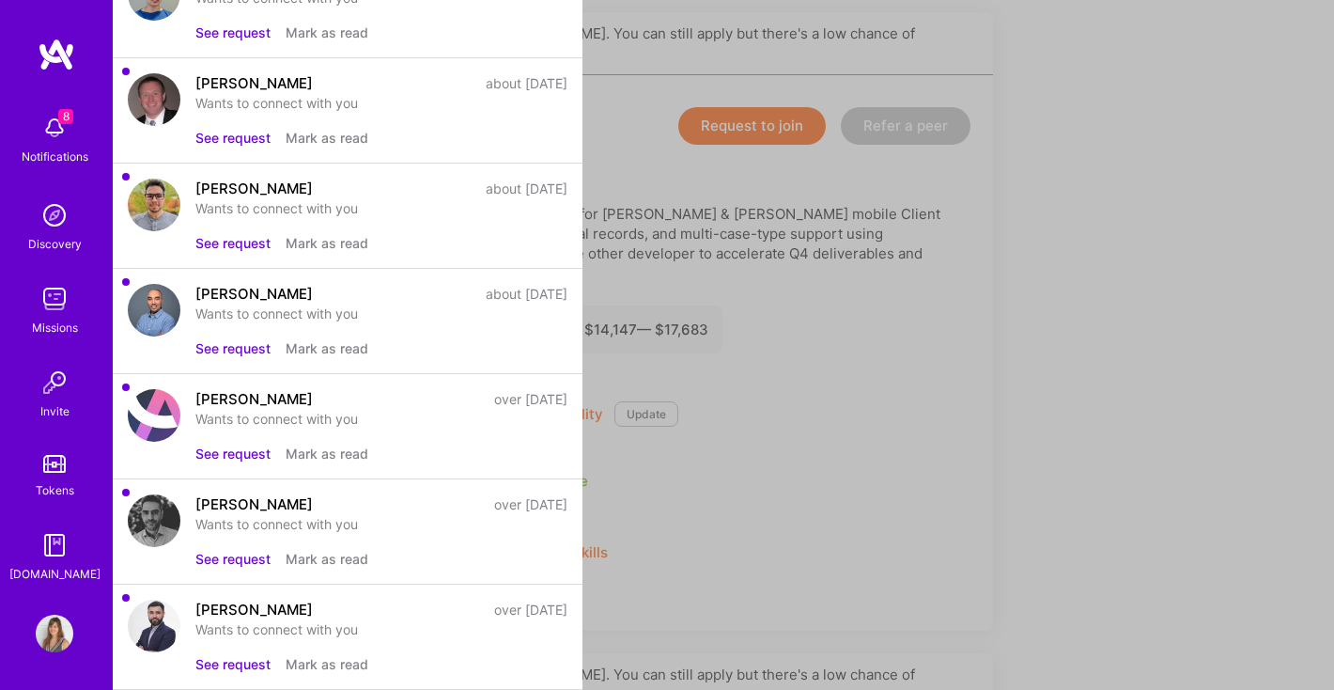
scroll to position [0, 0]
